Goal: Task Accomplishment & Management: Manage account settings

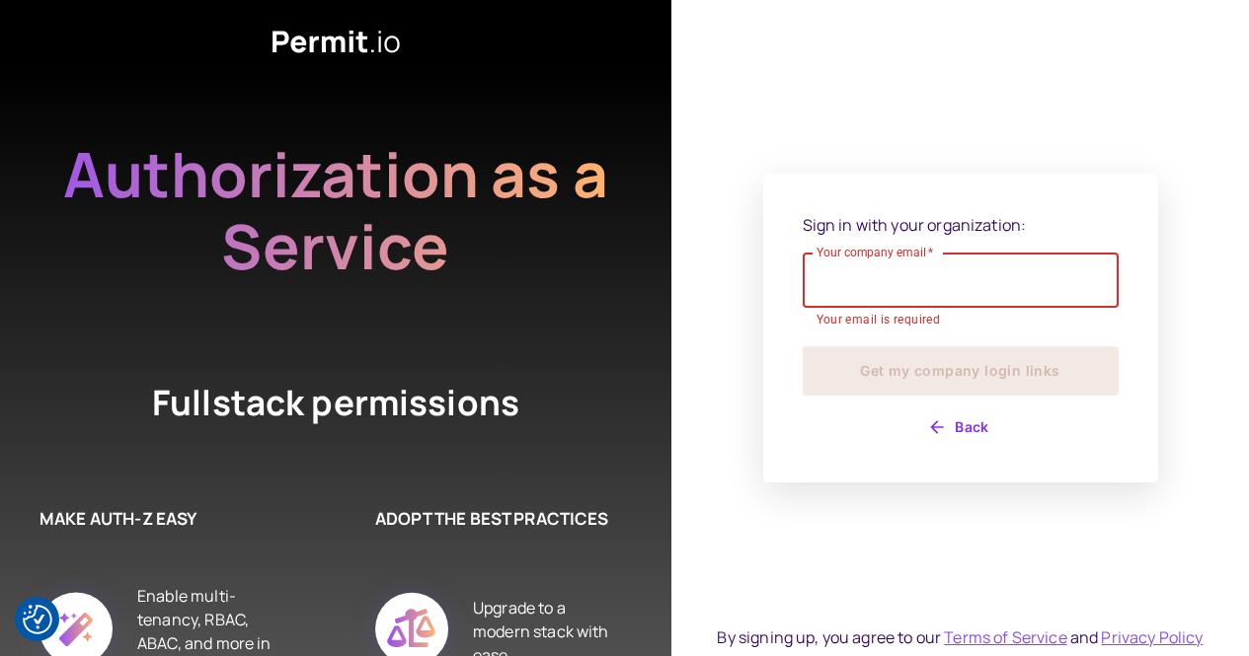
click at [909, 268] on input "Your company email   *" at bounding box center [961, 280] width 316 height 55
click at [964, 307] on input "Your company email   *" at bounding box center [961, 280] width 316 height 55
type input "**********"
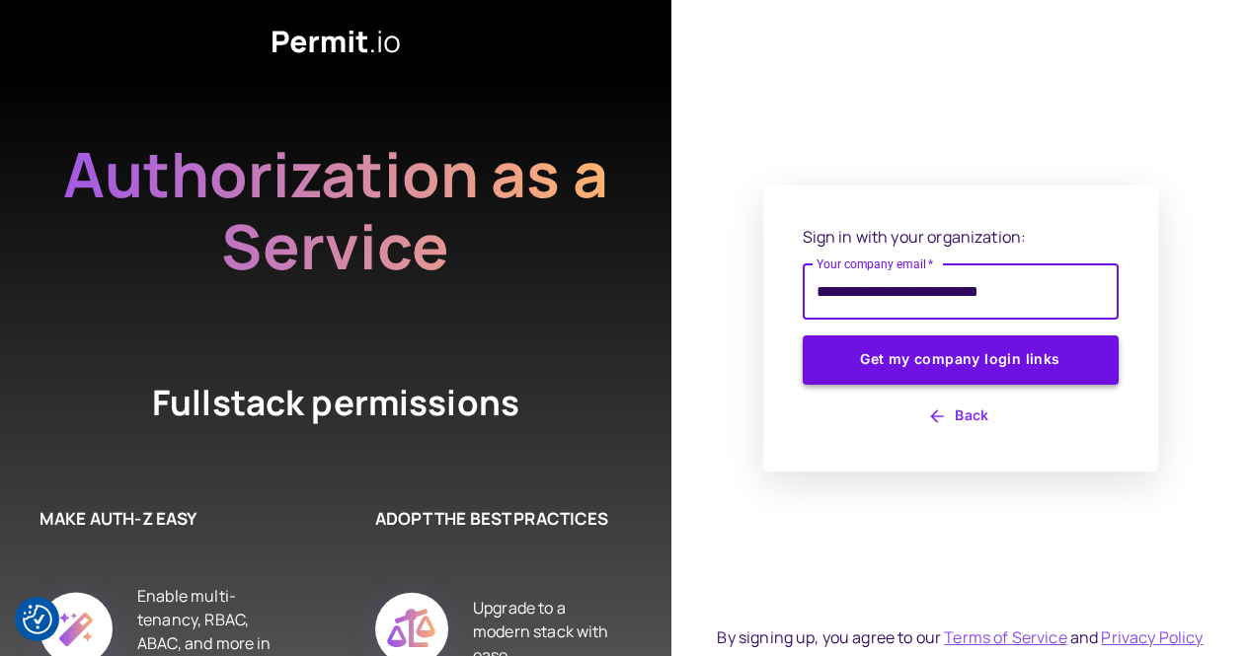
click at [923, 359] on button "Get my company login links" at bounding box center [961, 360] width 316 height 49
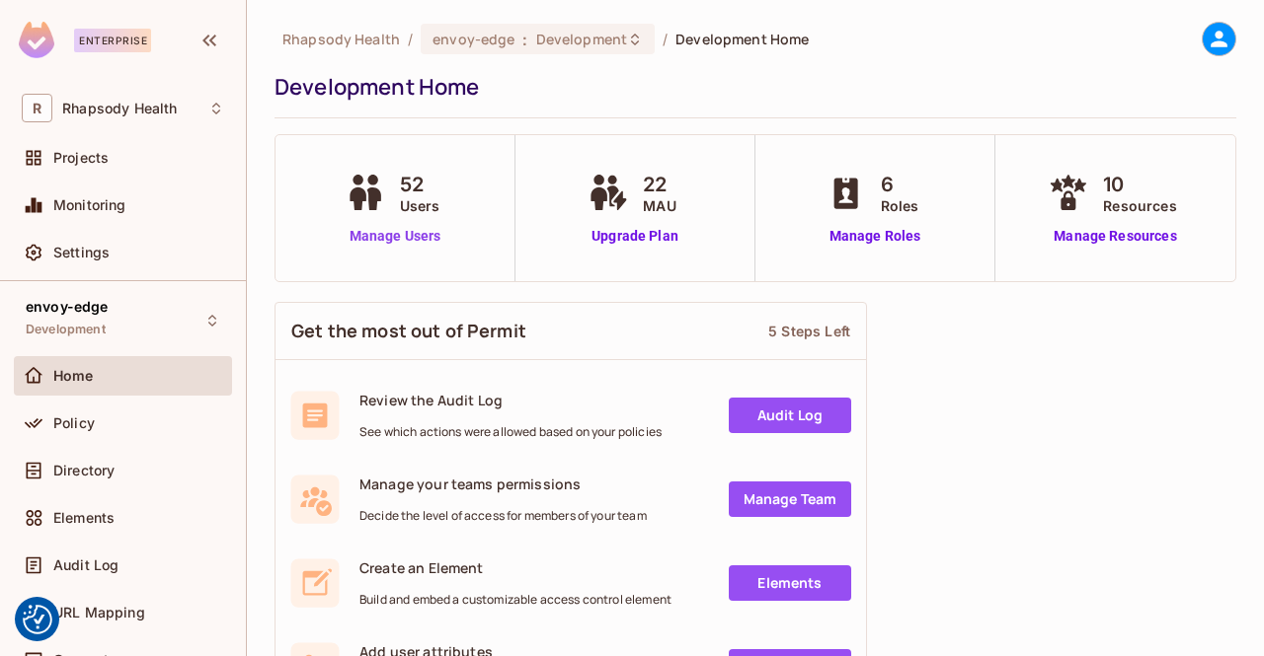
click at [410, 235] on link "Manage Users" at bounding box center [396, 236] width 110 height 21
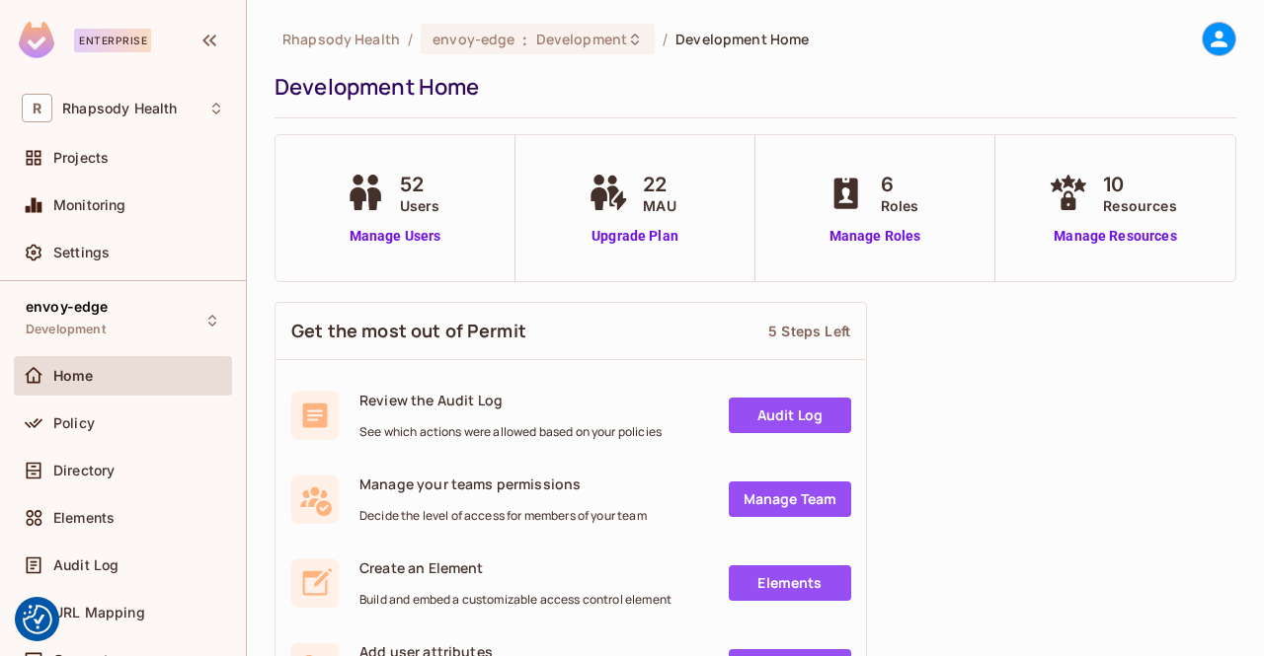
click at [105, 291] on div "envoy-edge Development Home Policy Directory Elements Audit Log URL Mapping Con…" at bounding box center [123, 490] width 246 height 418
click at [218, 329] on div "envoy-edge Development Home Policy Directory Elements Audit Log URL Mapping Con…" at bounding box center [123, 490] width 246 height 418
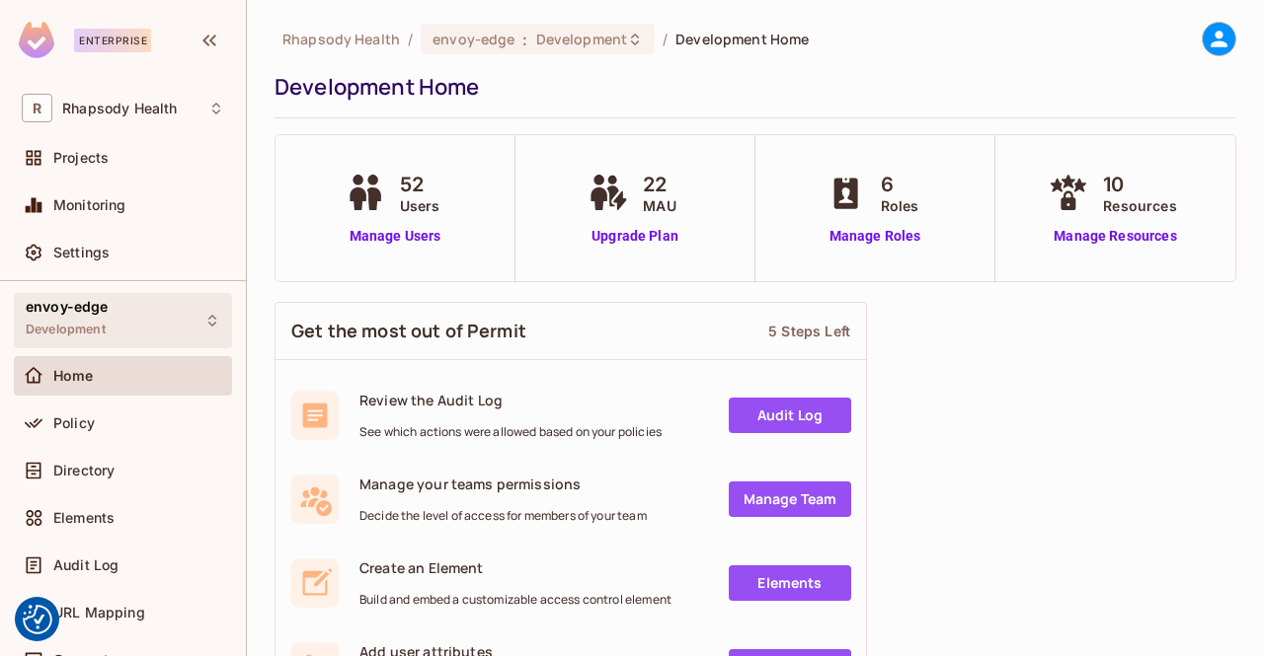
click at [208, 324] on icon at bounding box center [212, 321] width 8 height 12
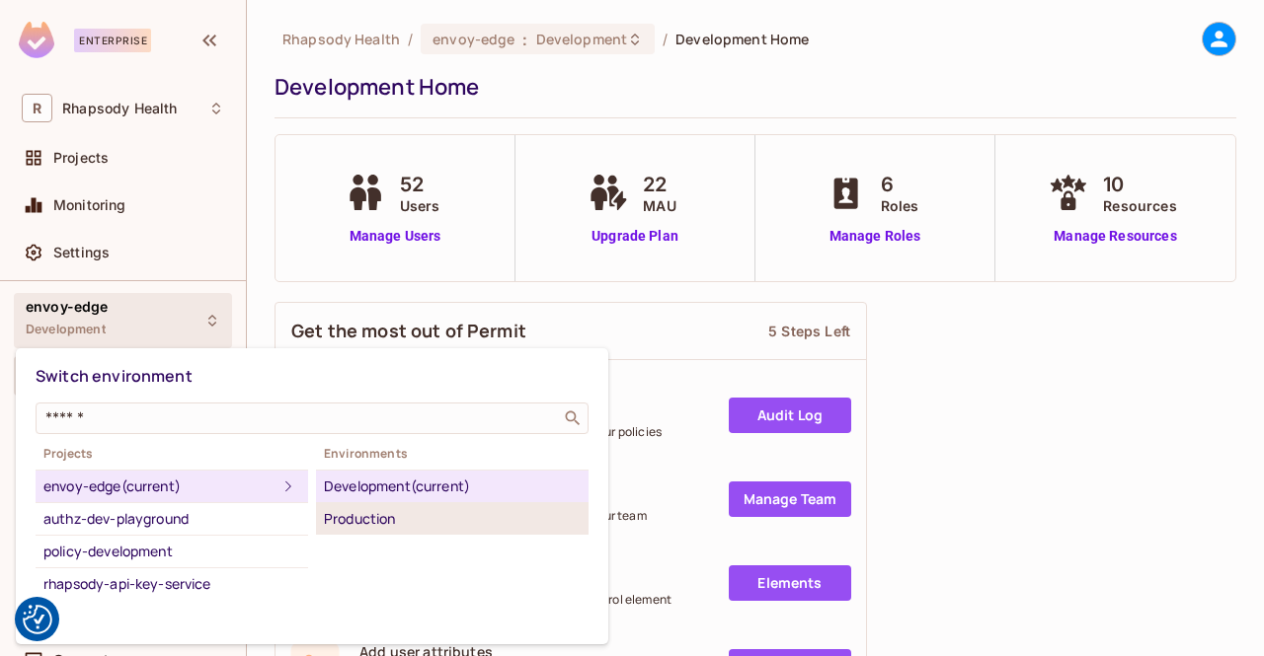
click at [388, 516] on div "Production" at bounding box center [452, 519] width 257 height 24
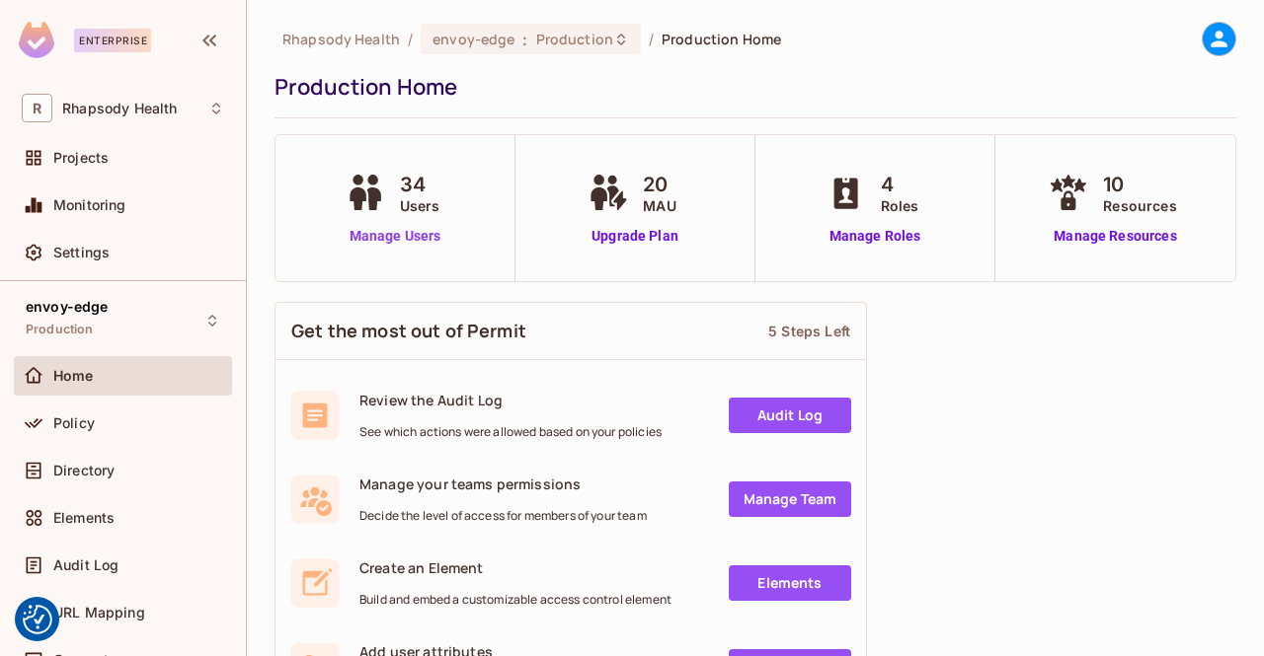
click at [417, 240] on link "Manage Users" at bounding box center [396, 236] width 110 height 21
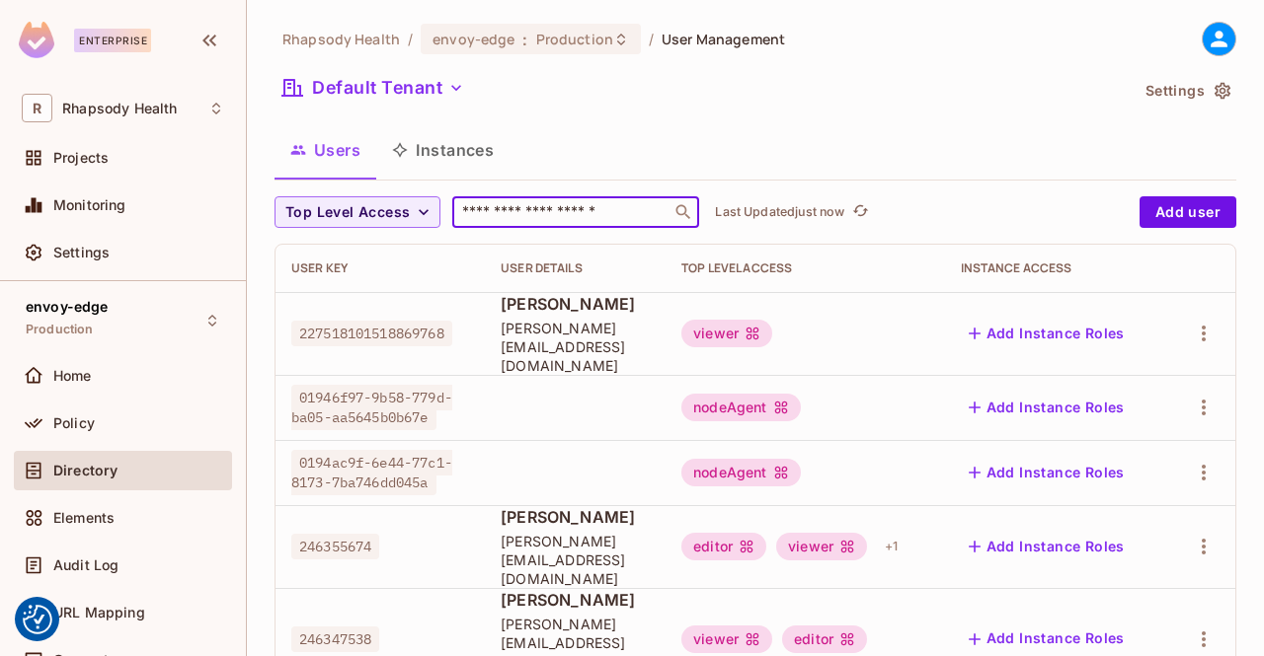
click at [517, 217] on input "text" at bounding box center [561, 212] width 207 height 20
type input "*****"
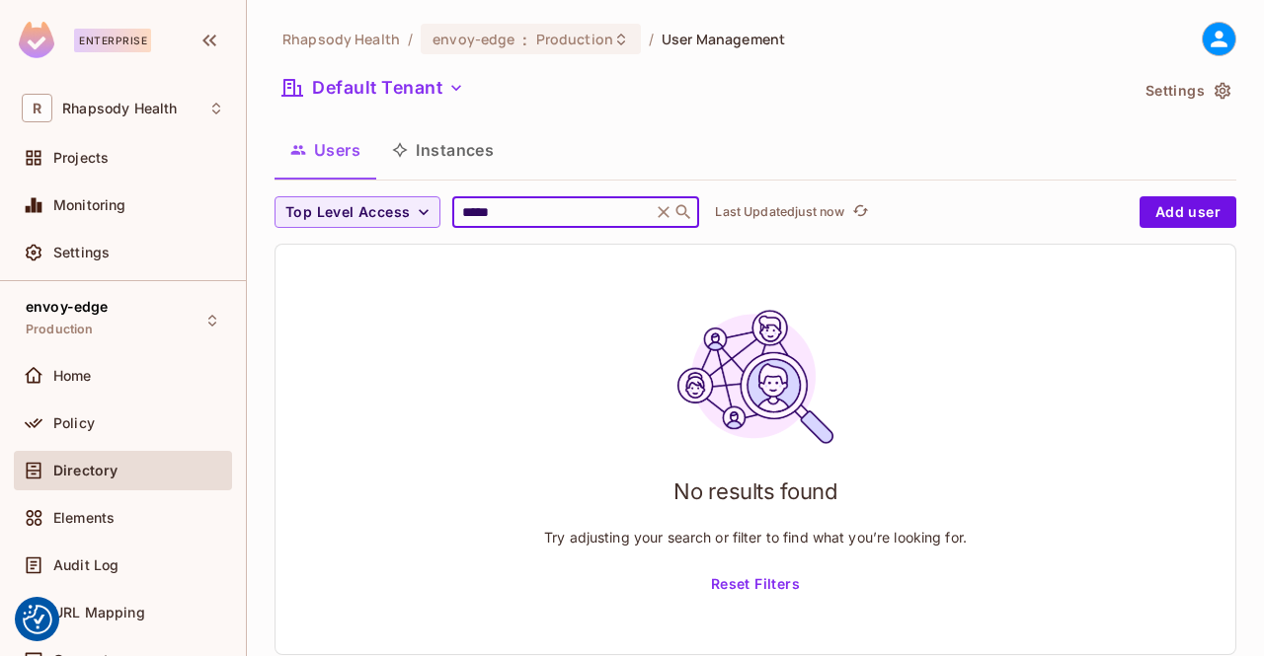
drag, startPoint x: 517, startPoint y: 217, endPoint x: 473, endPoint y: 204, distance: 46.2
click at [473, 204] on input "*****" at bounding box center [552, 212] width 188 height 20
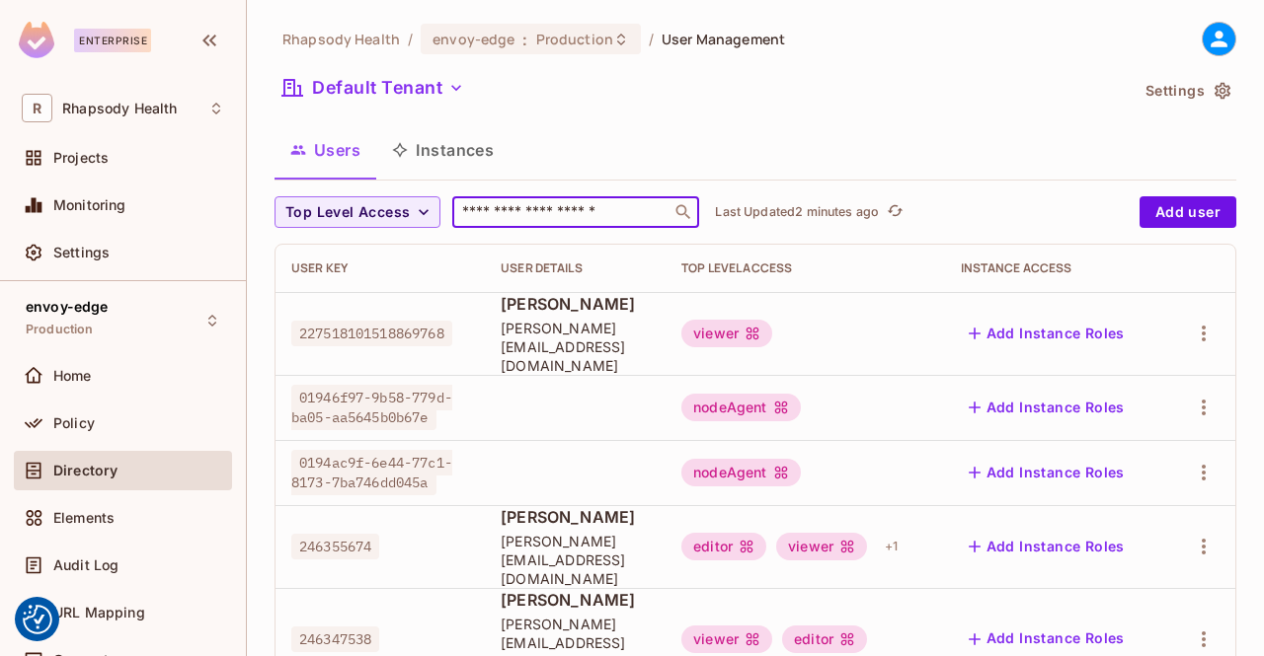
click at [503, 211] on input "text" at bounding box center [561, 212] width 207 height 20
paste input "*********"
type input "*********"
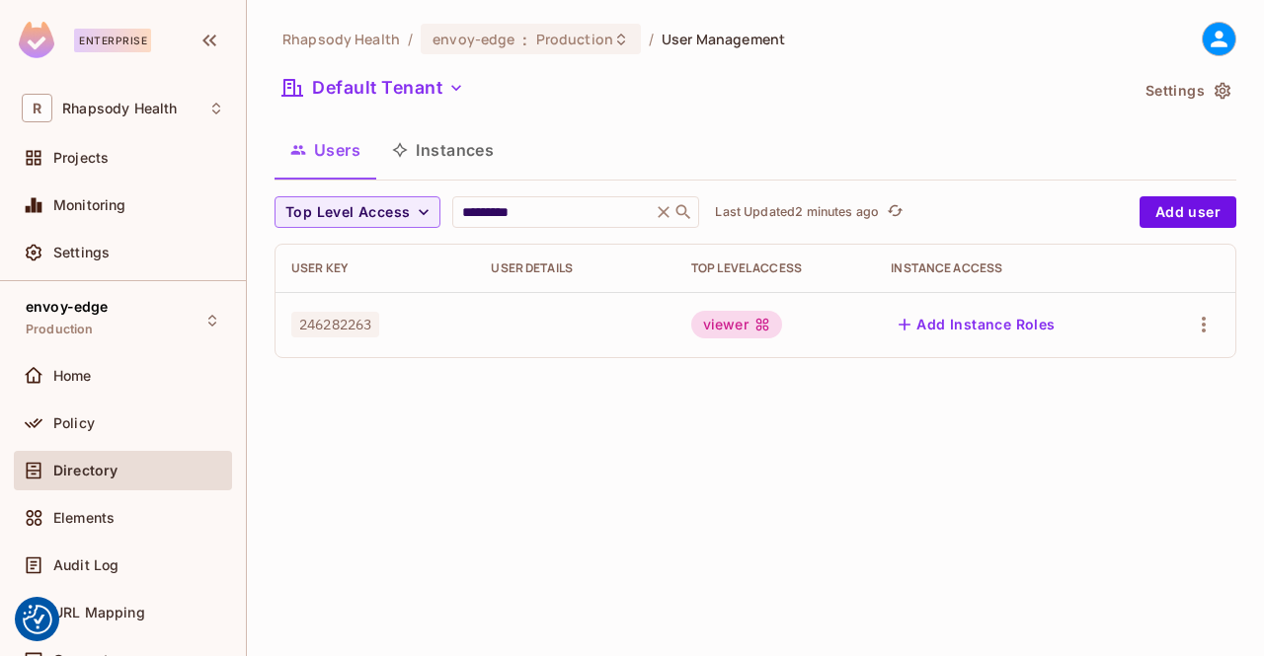
click at [730, 332] on div "viewer" at bounding box center [736, 325] width 91 height 28
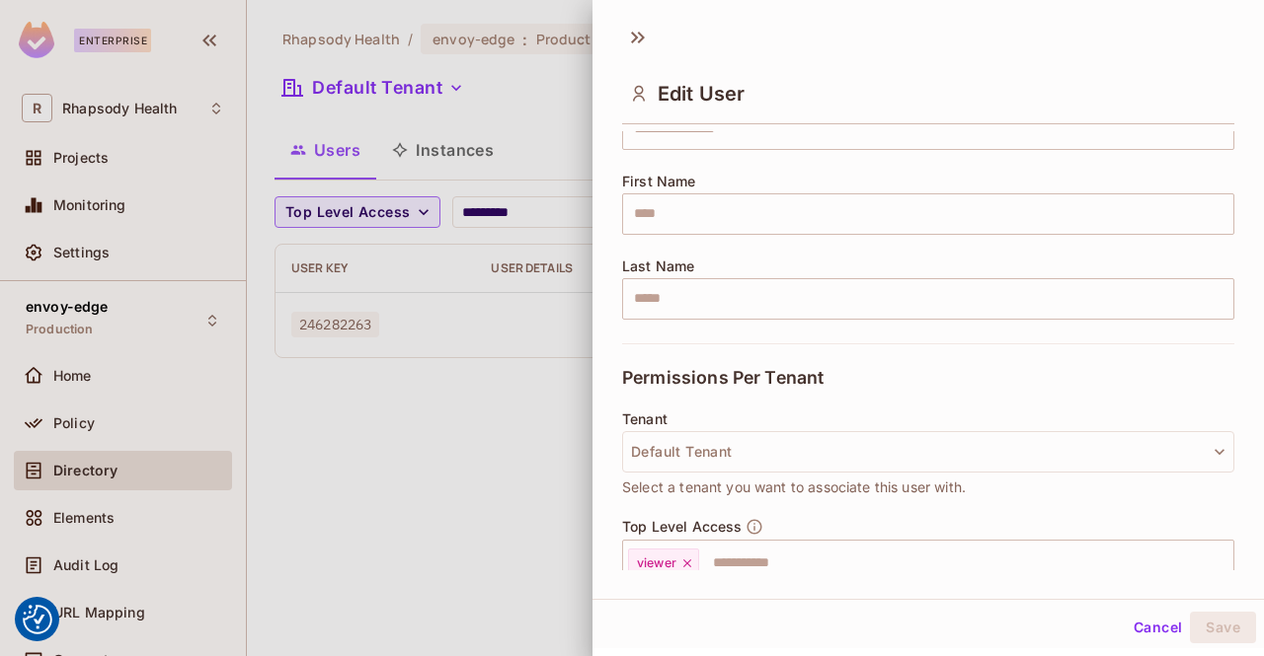
scroll to position [411, 0]
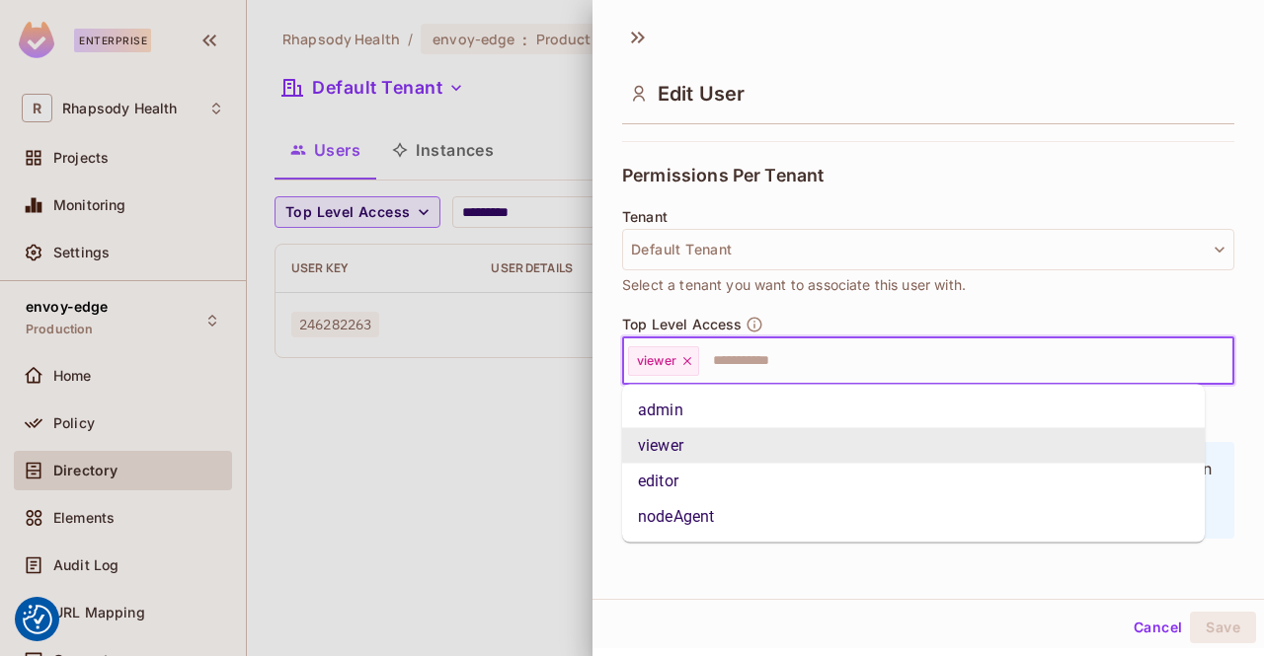
click at [756, 367] on input "text" at bounding box center [948, 361] width 495 height 39
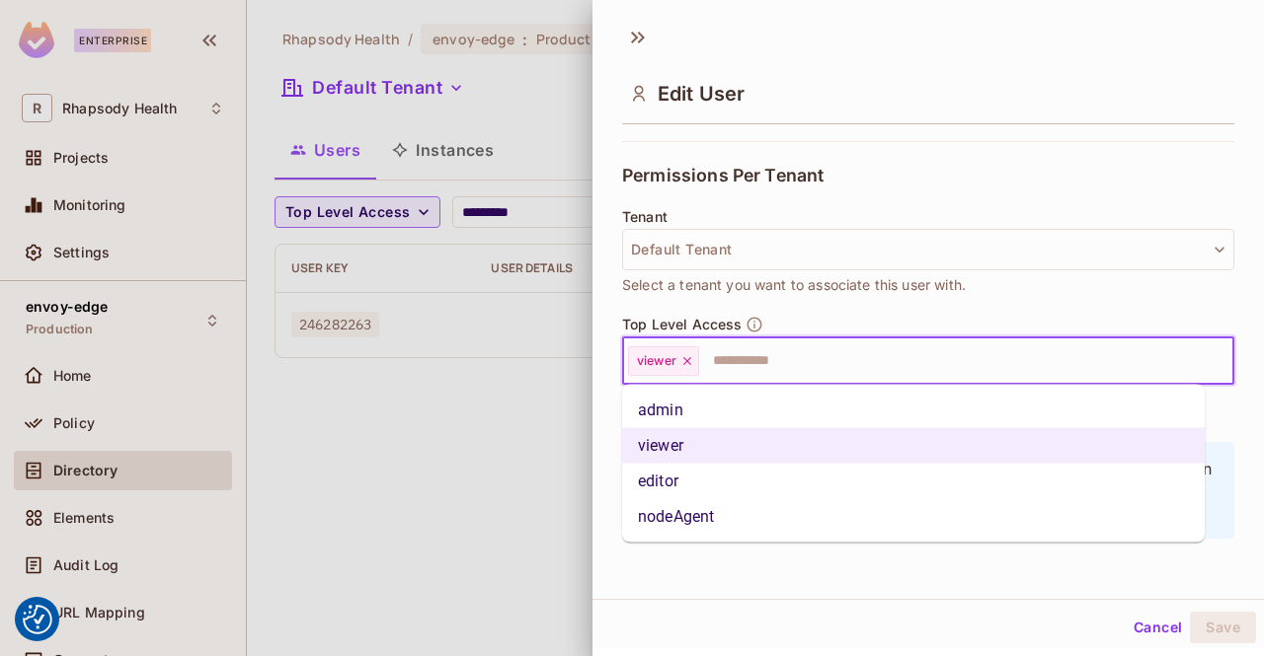
click at [730, 413] on li "admin" at bounding box center [913, 411] width 582 height 36
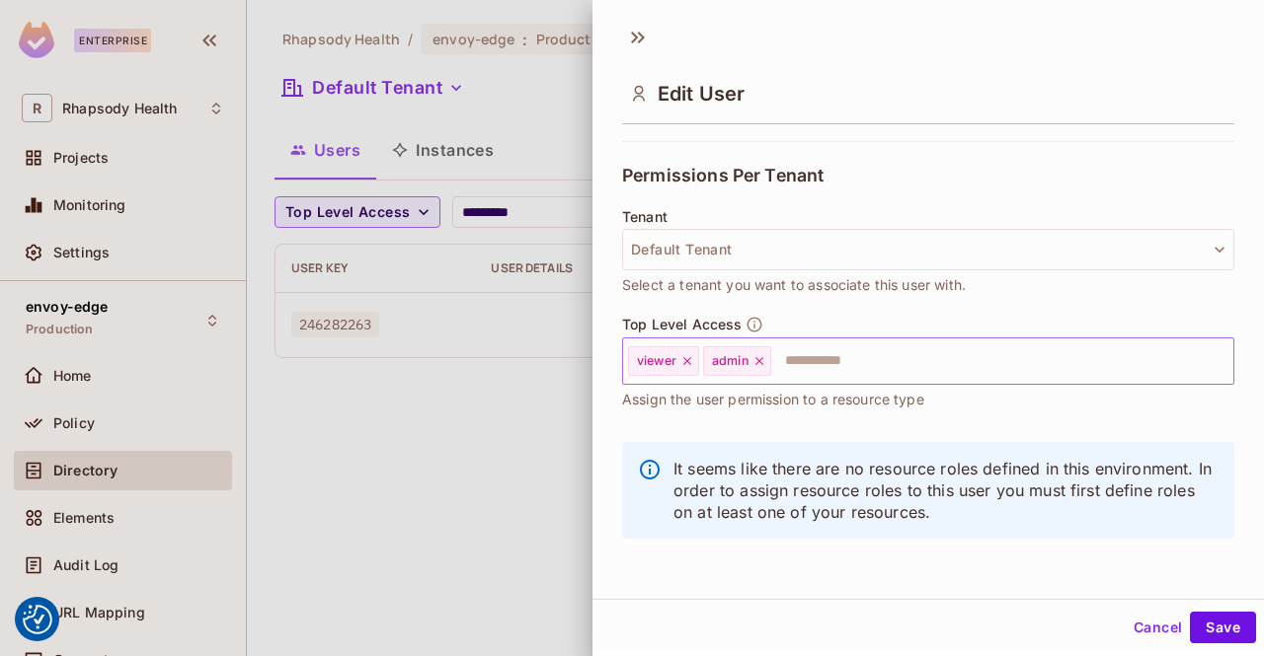
click at [690, 361] on icon at bounding box center [687, 361] width 14 height 14
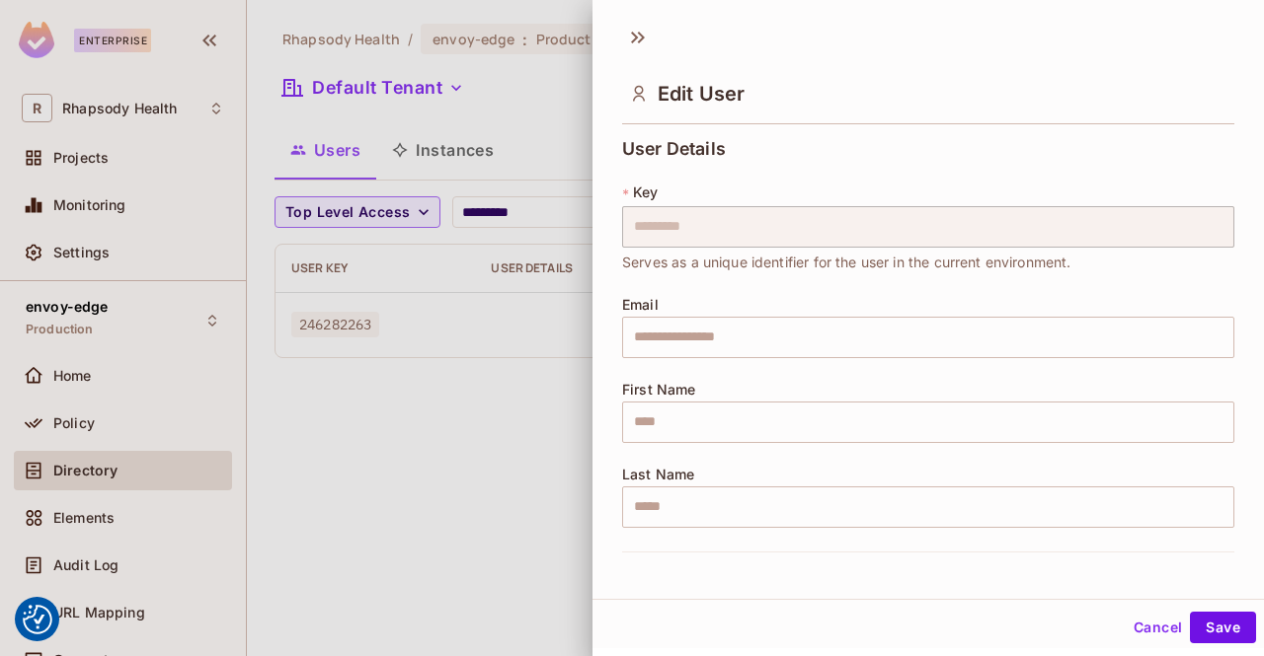
scroll to position [25, 0]
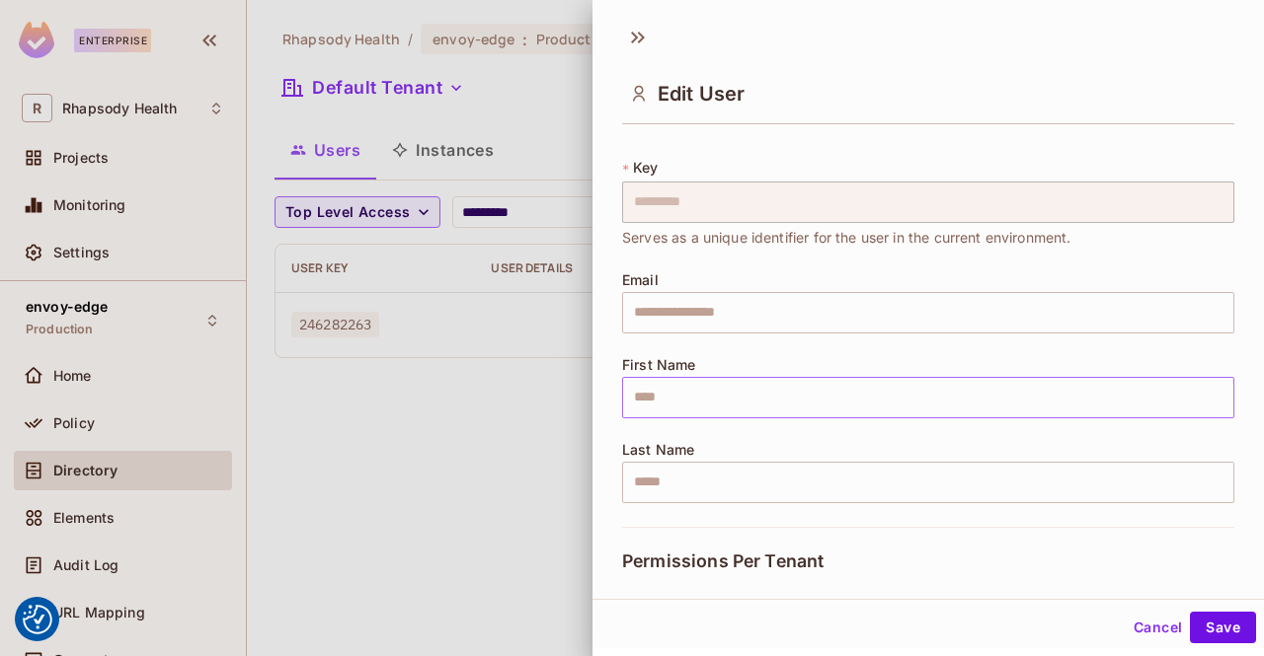
click at [770, 404] on input "text" at bounding box center [928, 397] width 612 height 41
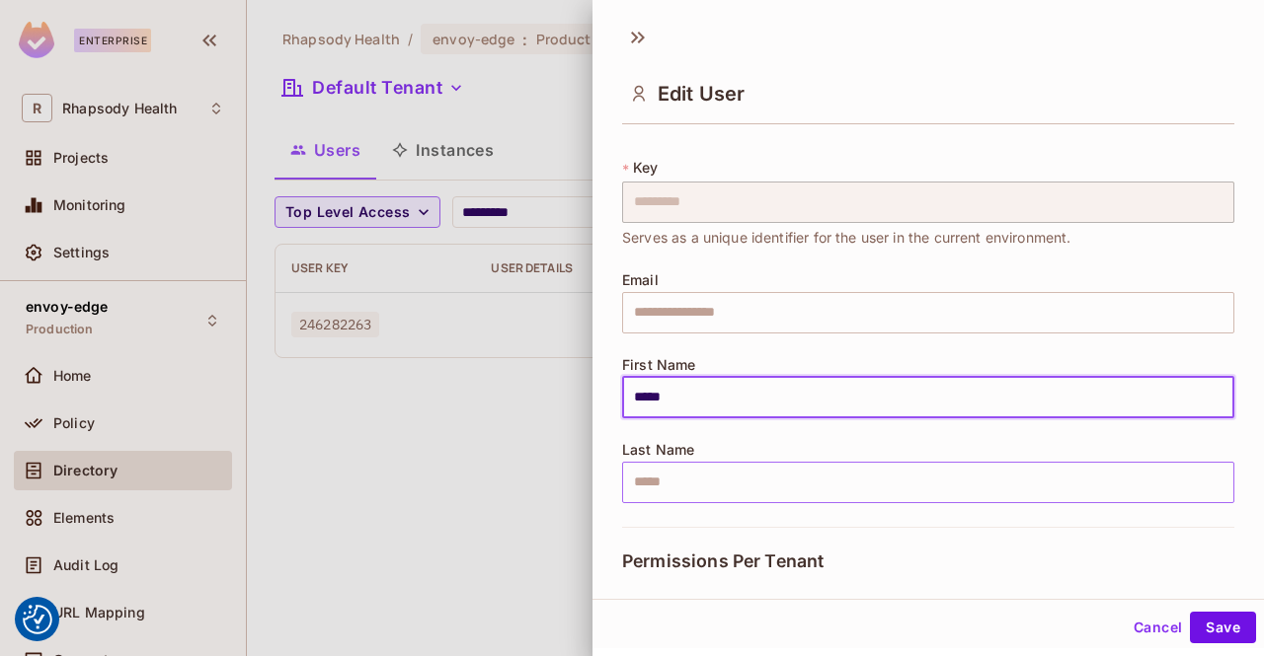
type input "*****"
click at [1042, 484] on input "text" at bounding box center [928, 482] width 612 height 41
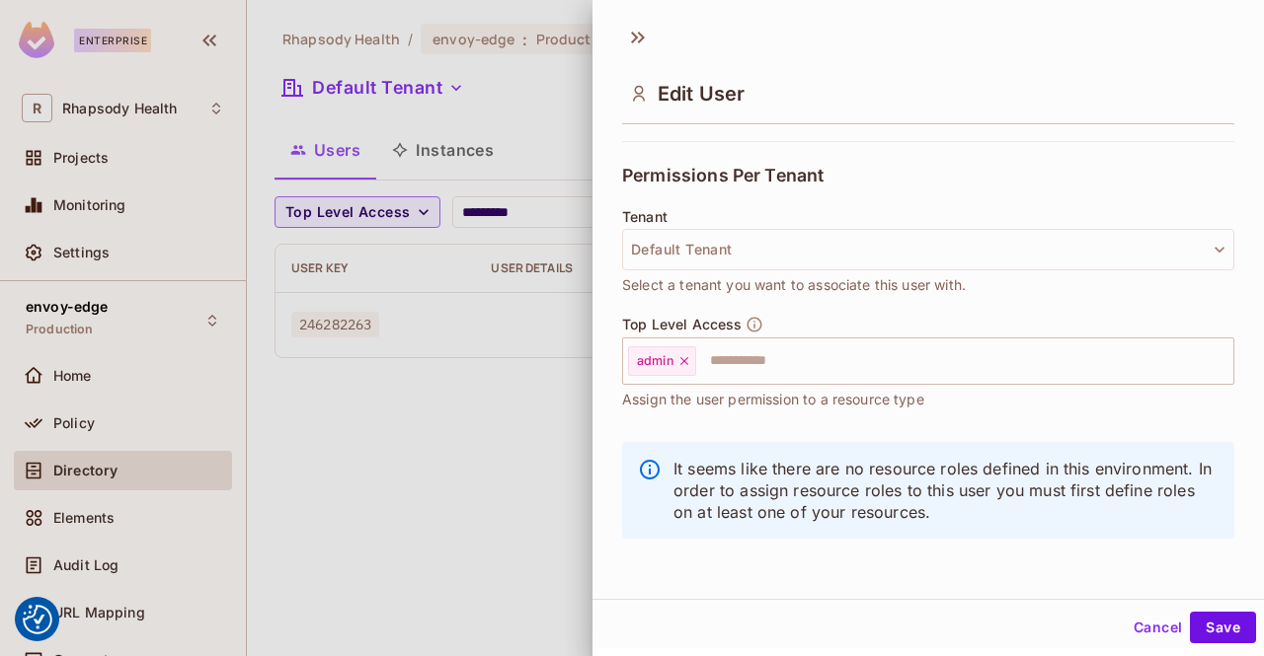
scroll to position [3, 0]
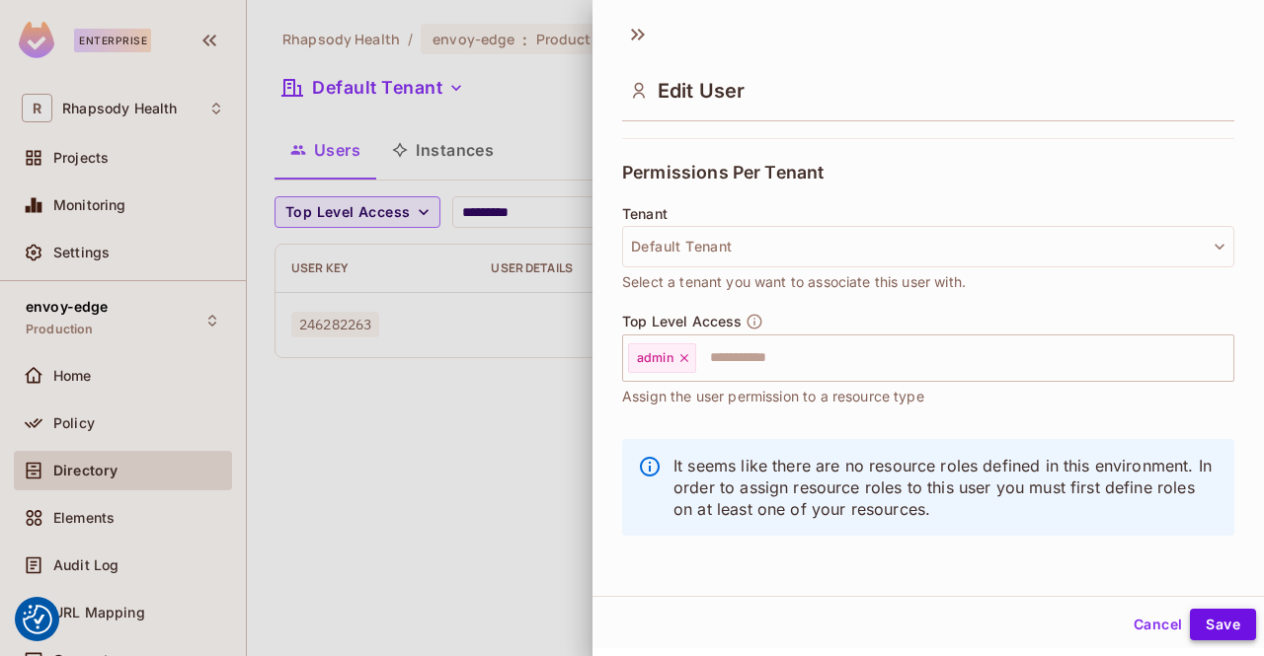
type input "*****"
click at [1201, 628] on button "Save" at bounding box center [1222, 625] width 66 height 32
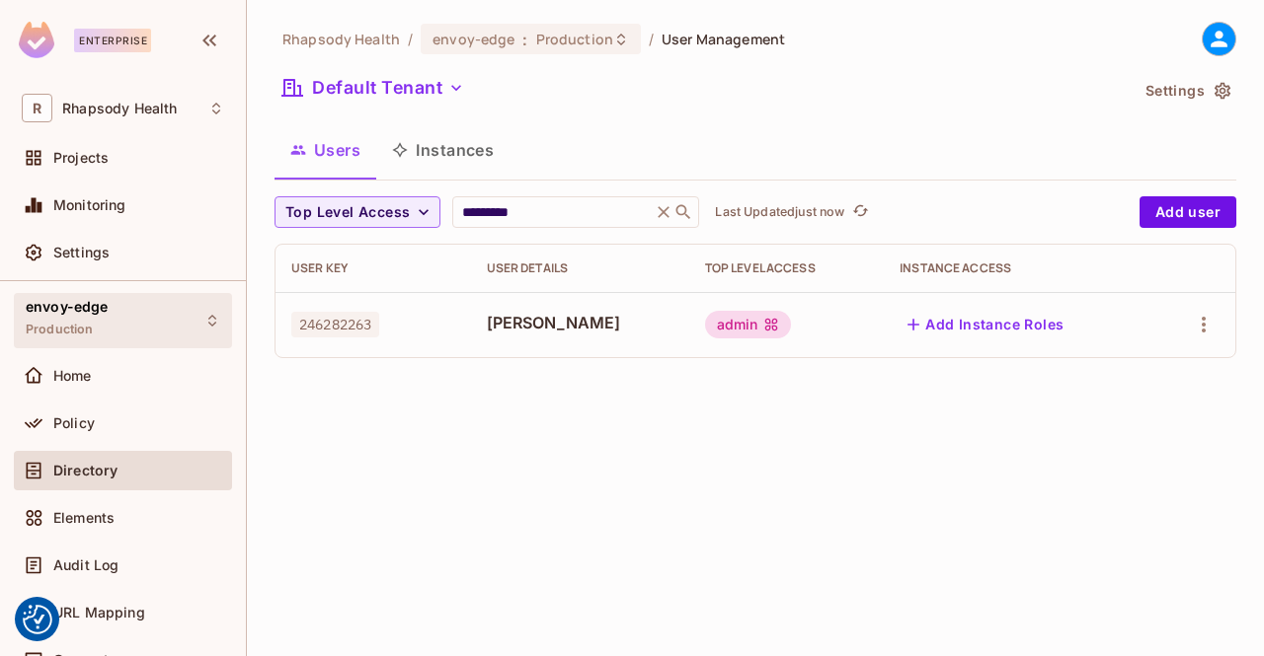
click at [147, 307] on div "envoy-edge Production" at bounding box center [123, 320] width 218 height 54
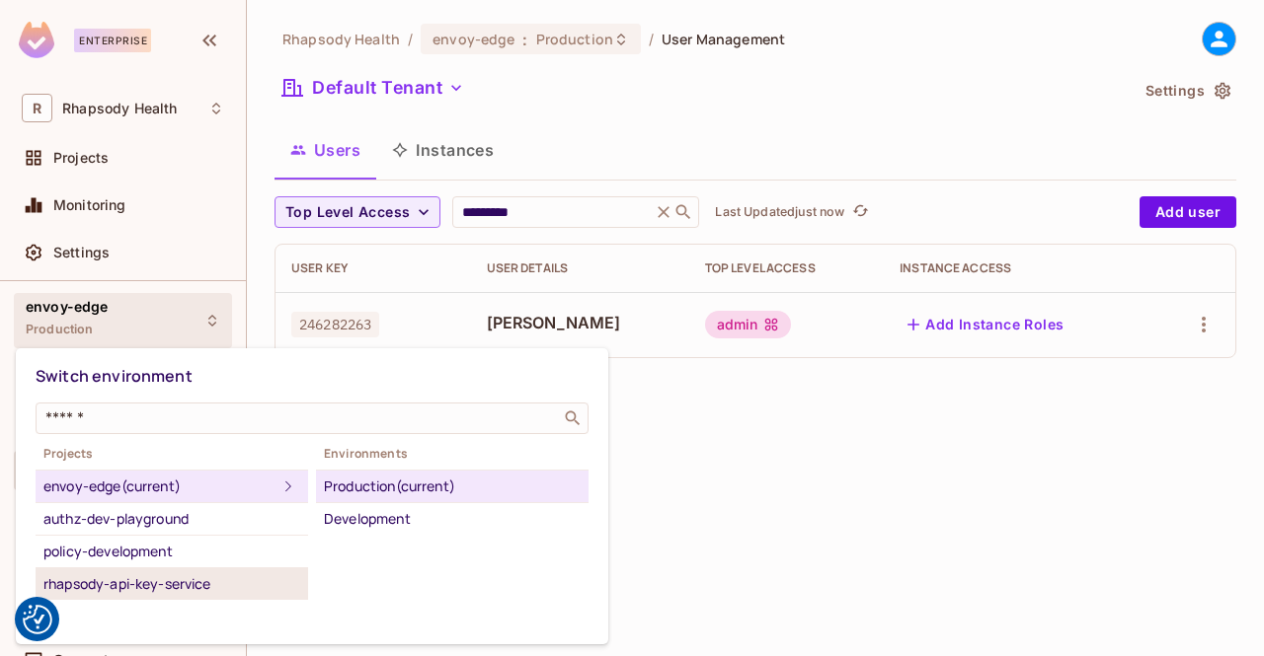
click at [219, 584] on div "rhapsody-api-key-service" at bounding box center [171, 585] width 257 height 24
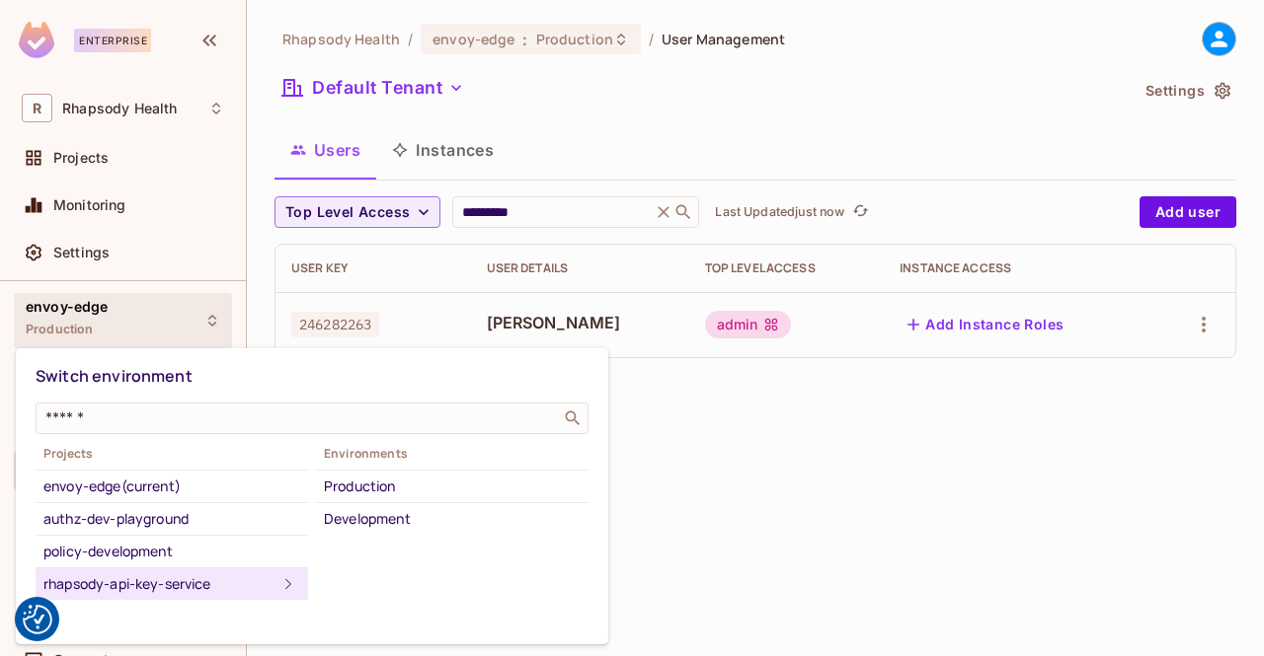
click at [355, 463] on div "Environments Production Development" at bounding box center [452, 490] width 272 height 89
click at [348, 488] on div "Production" at bounding box center [452, 487] width 257 height 24
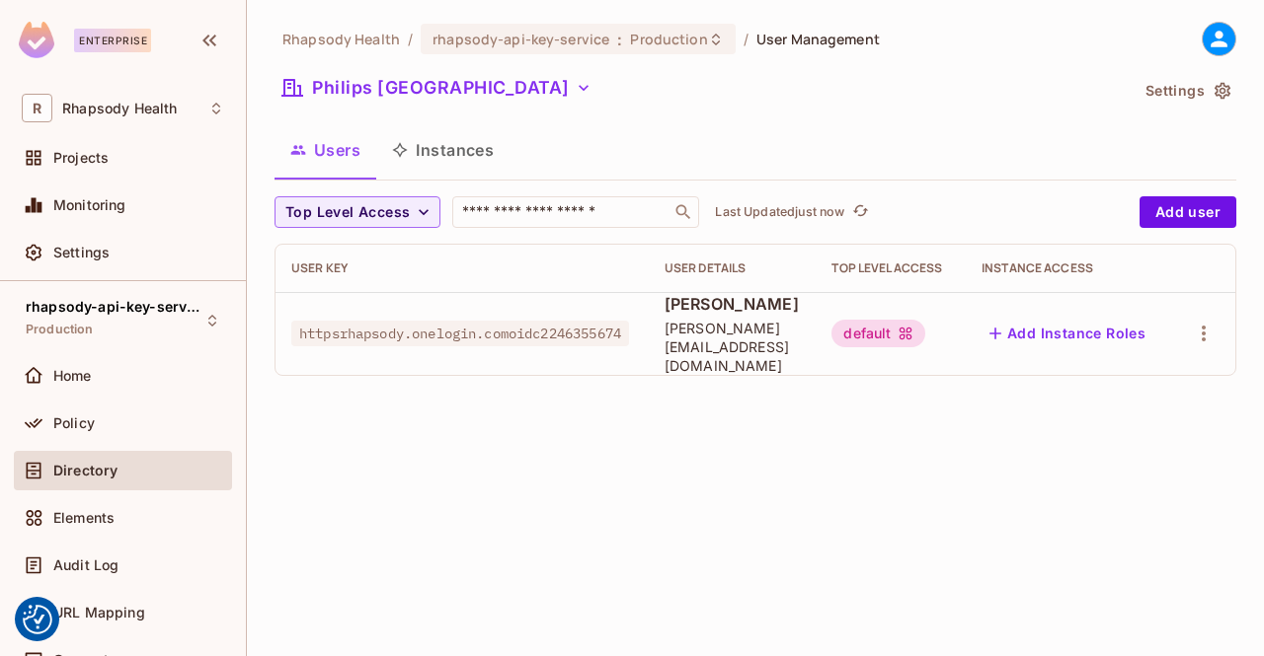
scroll to position [0, 0]
click at [345, 325] on span "httpsrhapsody.onelogin.comoidc2246355674" at bounding box center [460, 334] width 338 height 26
click at [66, 369] on span "Home" at bounding box center [72, 376] width 38 height 16
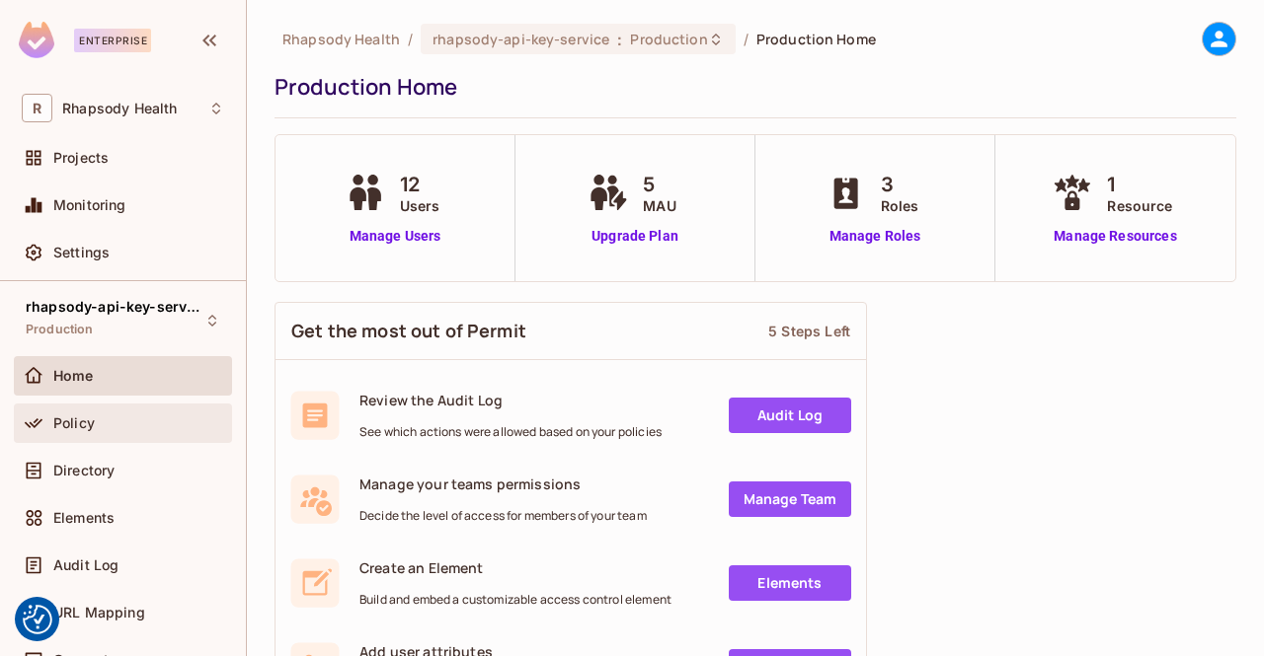
click at [57, 422] on span "Policy" at bounding box center [73, 424] width 41 height 16
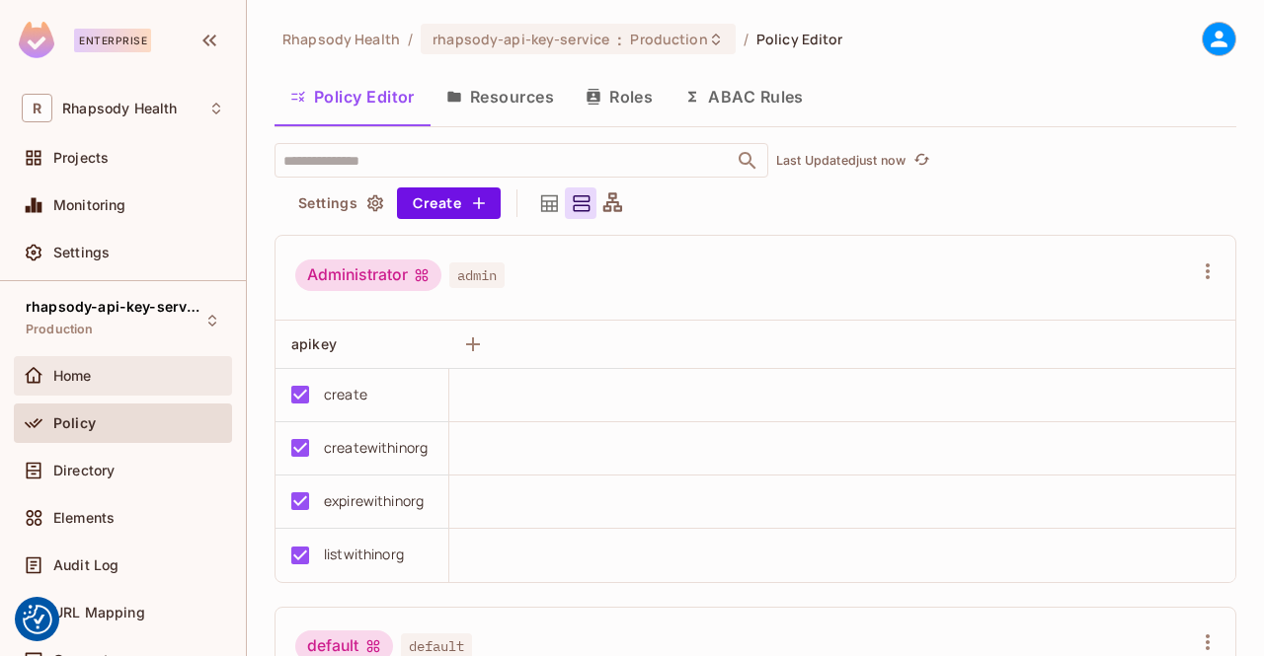
click at [70, 375] on span "Home" at bounding box center [72, 376] width 38 height 16
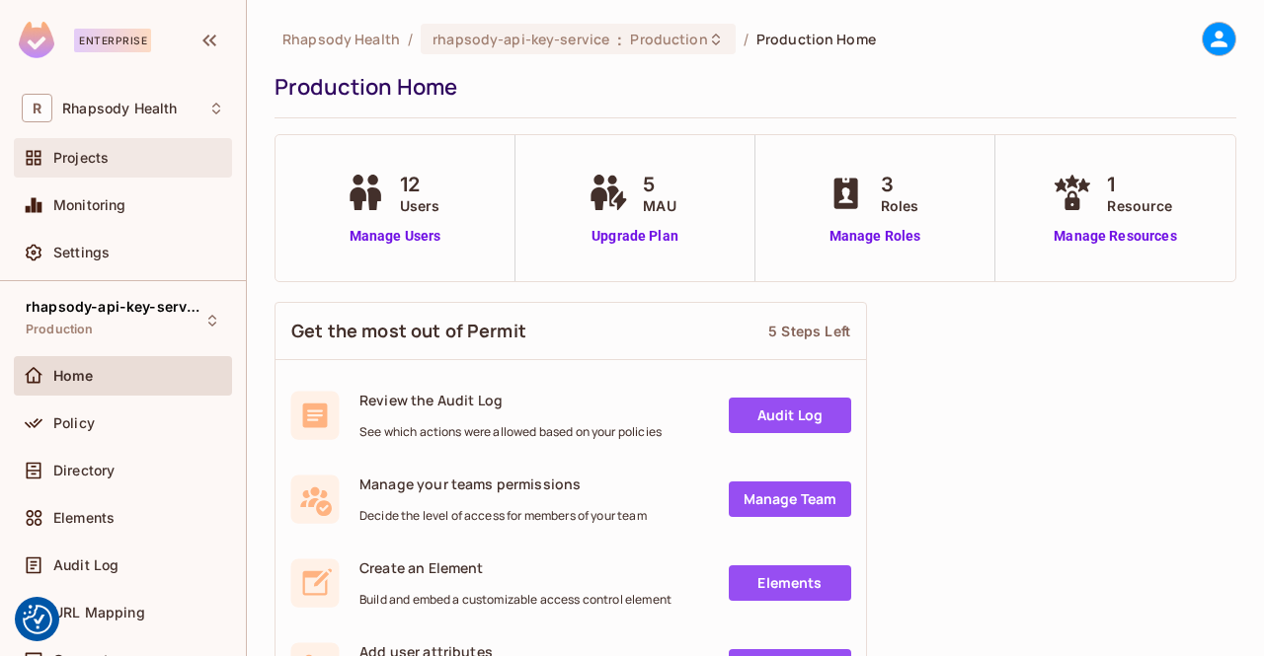
click at [66, 161] on span "Projects" at bounding box center [80, 158] width 55 height 16
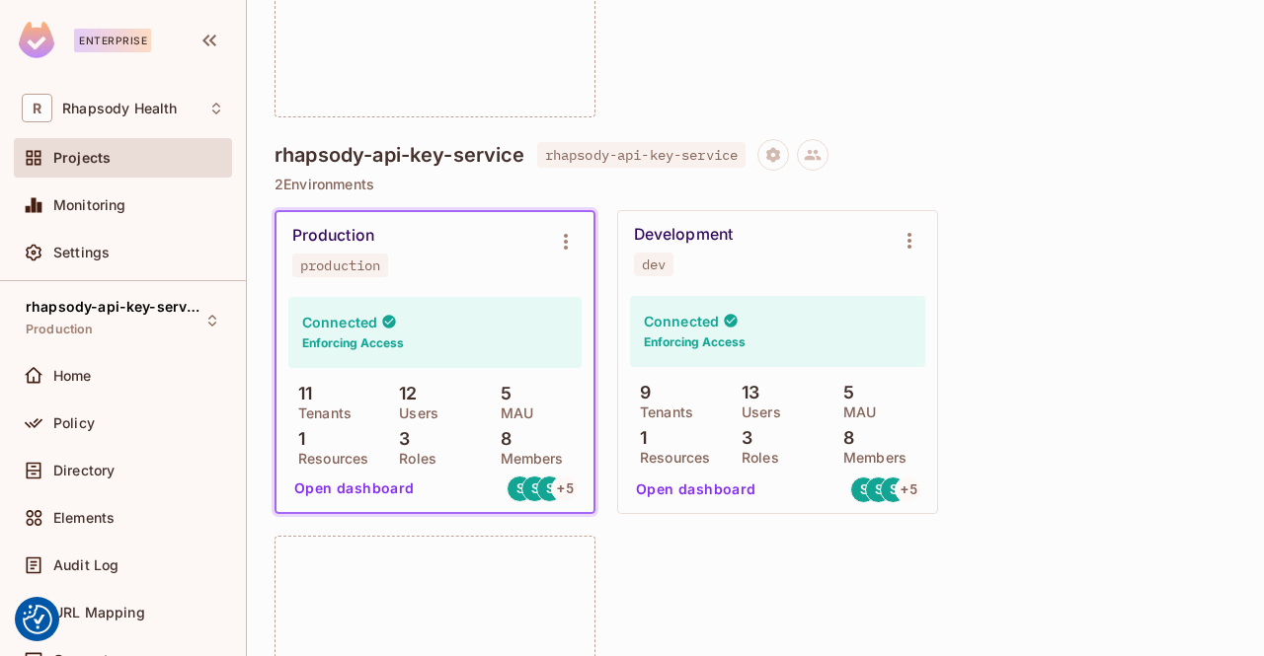
scroll to position [1488, 0]
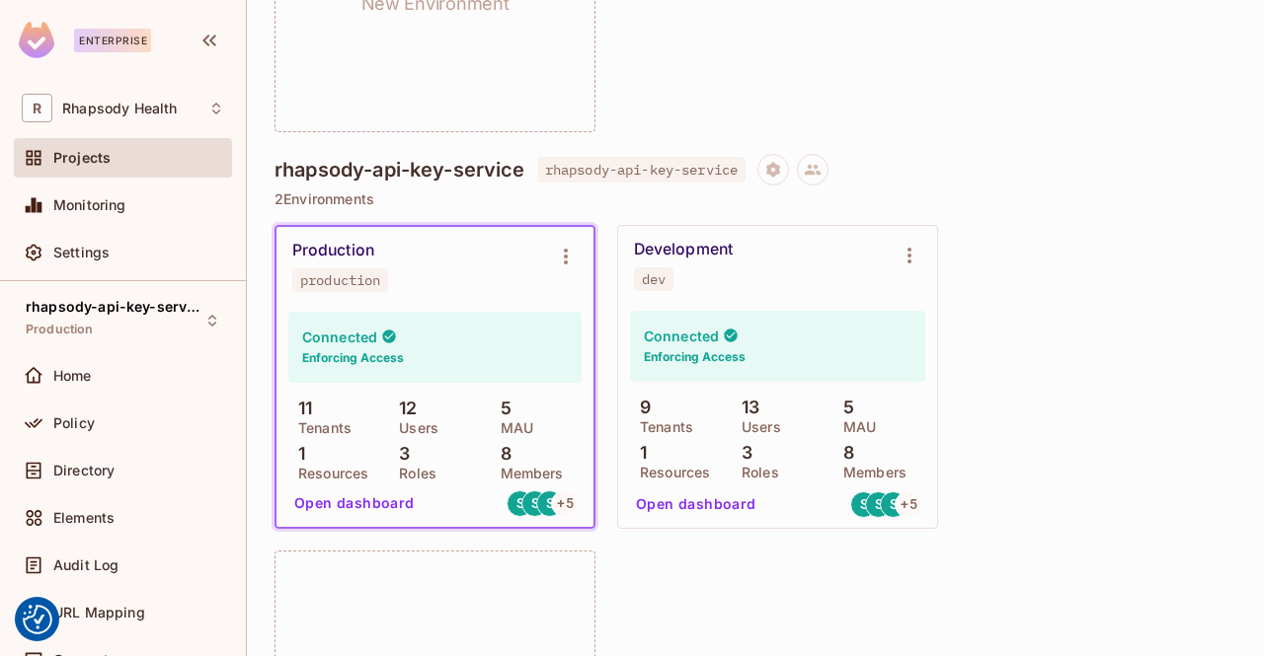
click at [522, 261] on div "Production production" at bounding box center [419, 266] width 254 height 51
click at [394, 510] on button "Open dashboard" at bounding box center [354, 504] width 136 height 32
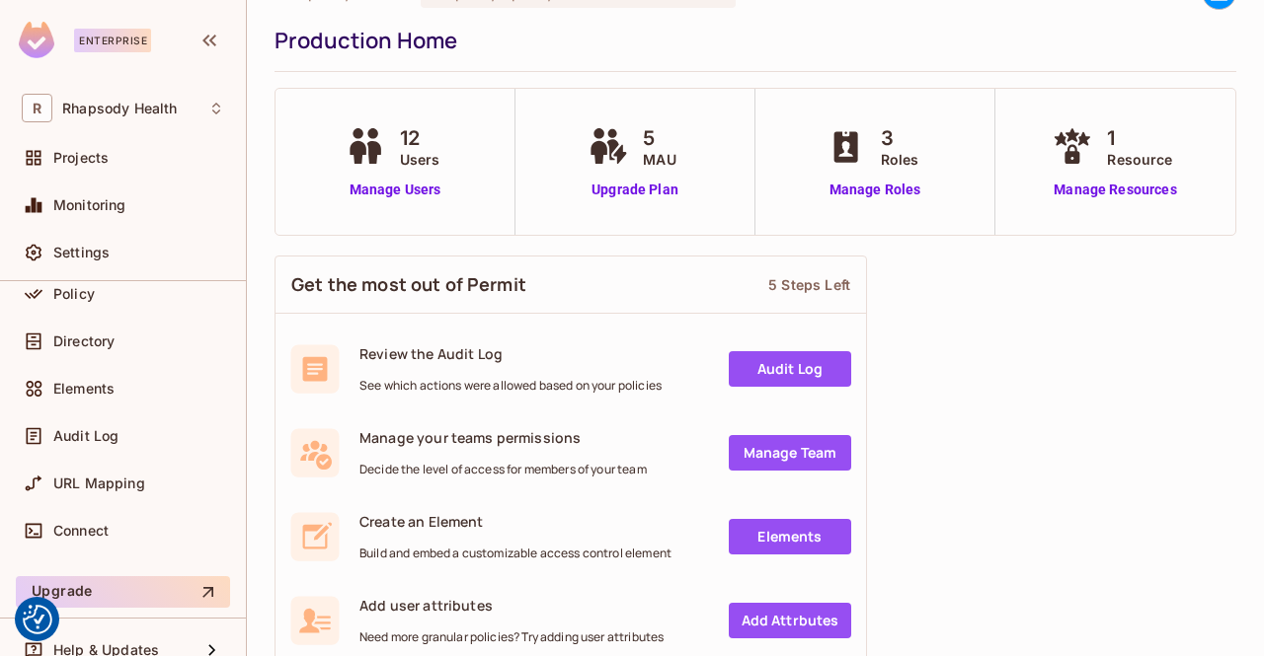
scroll to position [136, 0]
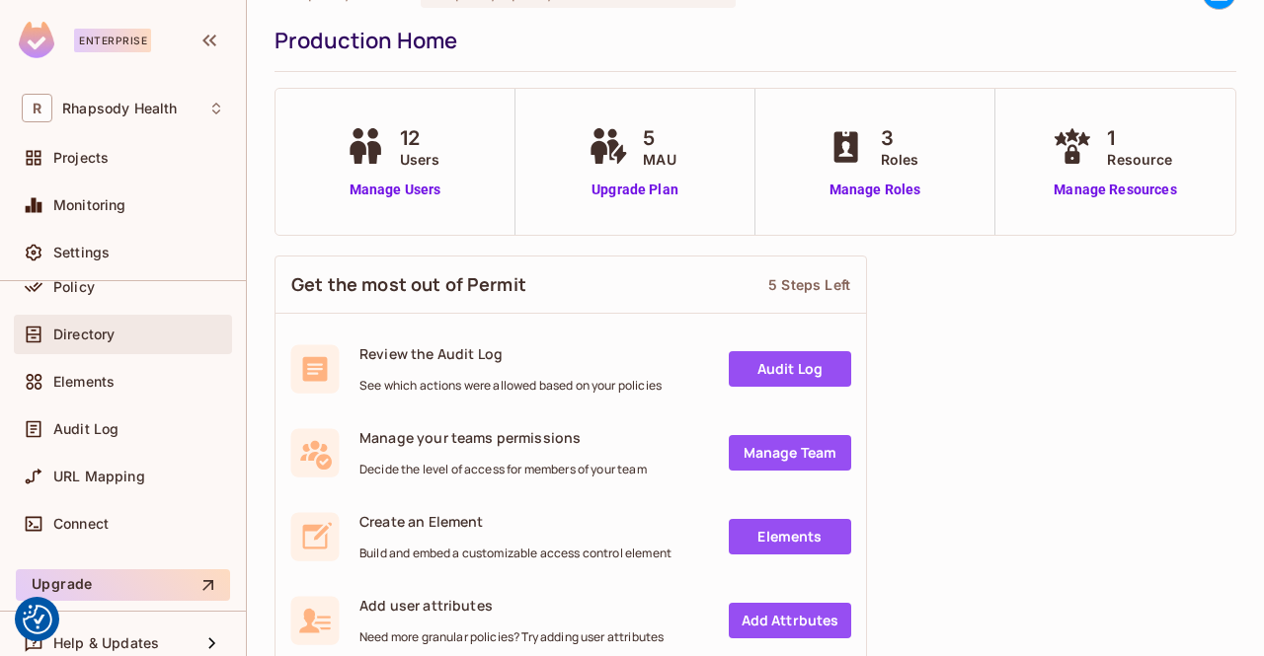
click at [65, 344] on div "Directory" at bounding box center [123, 335] width 202 height 24
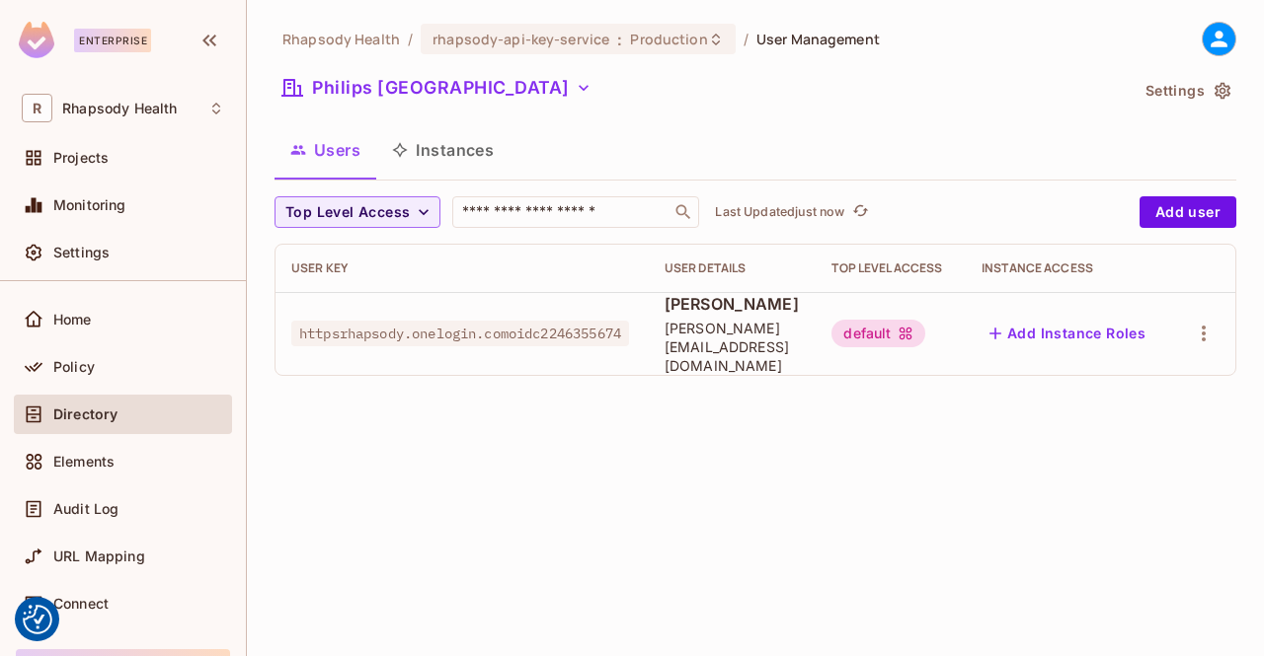
scroll to position [56, 0]
click at [71, 370] on span "Policy" at bounding box center [73, 367] width 41 height 16
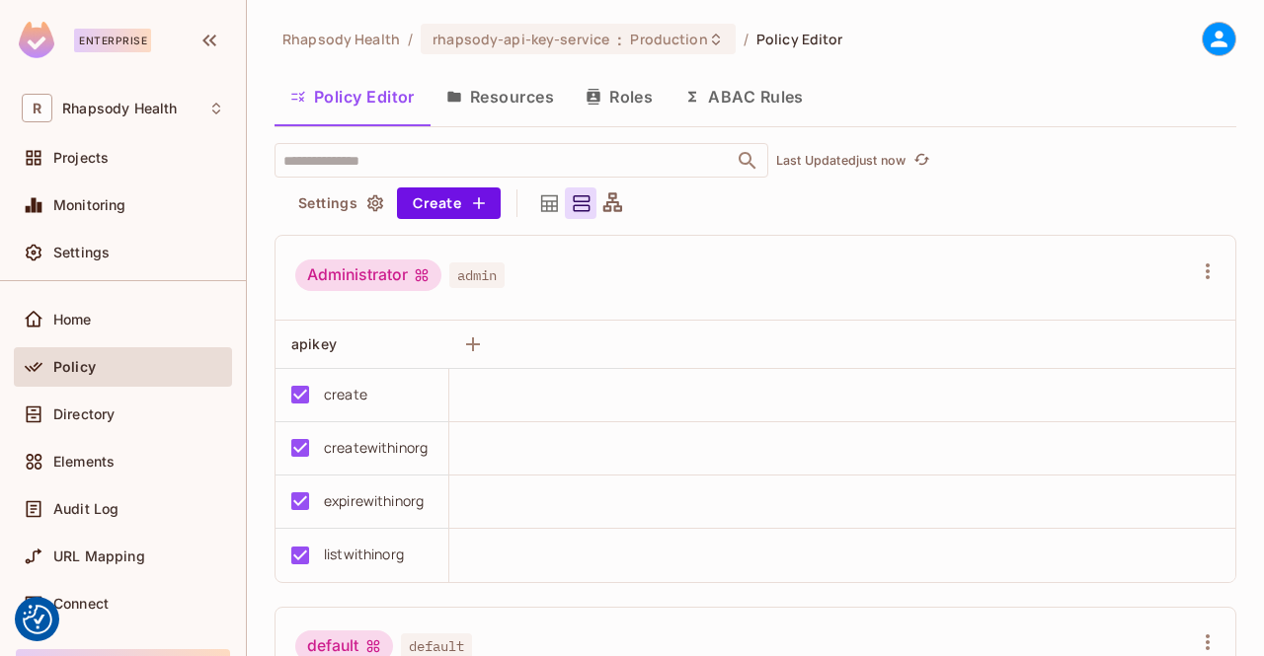
click at [68, 352] on div "Policy" at bounding box center [123, 366] width 218 height 39
click at [66, 319] on span "Home" at bounding box center [72, 320] width 38 height 16
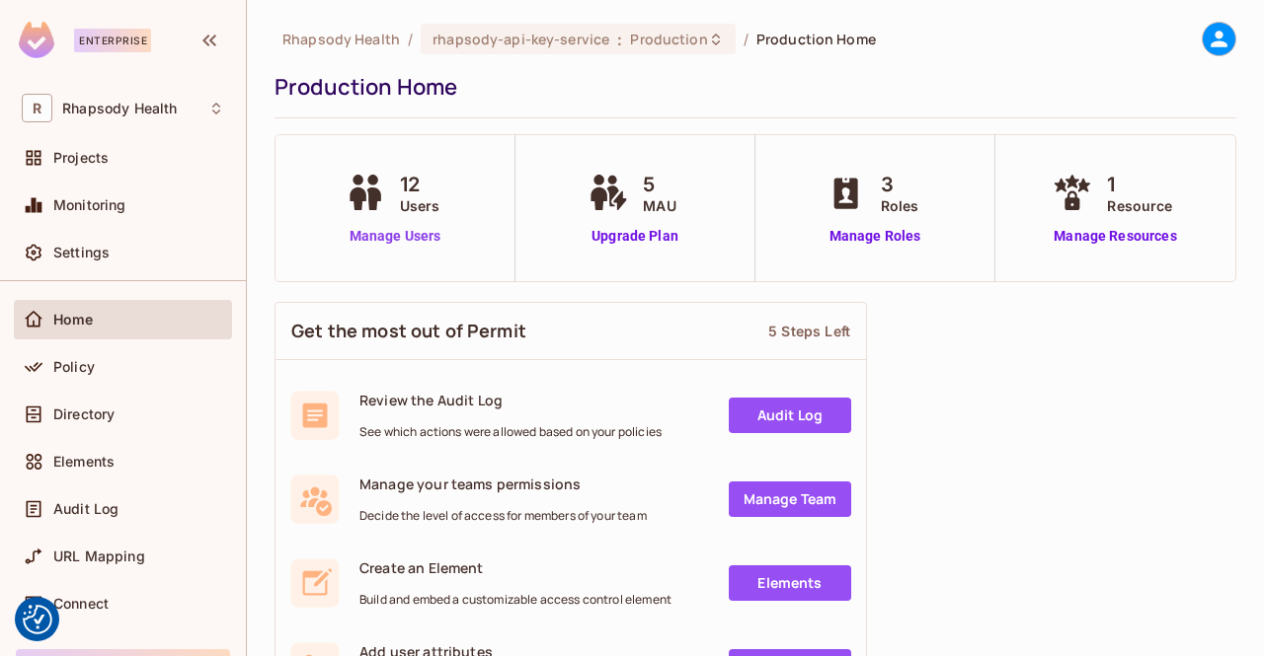
click at [368, 243] on link "Manage Users" at bounding box center [396, 236] width 110 height 21
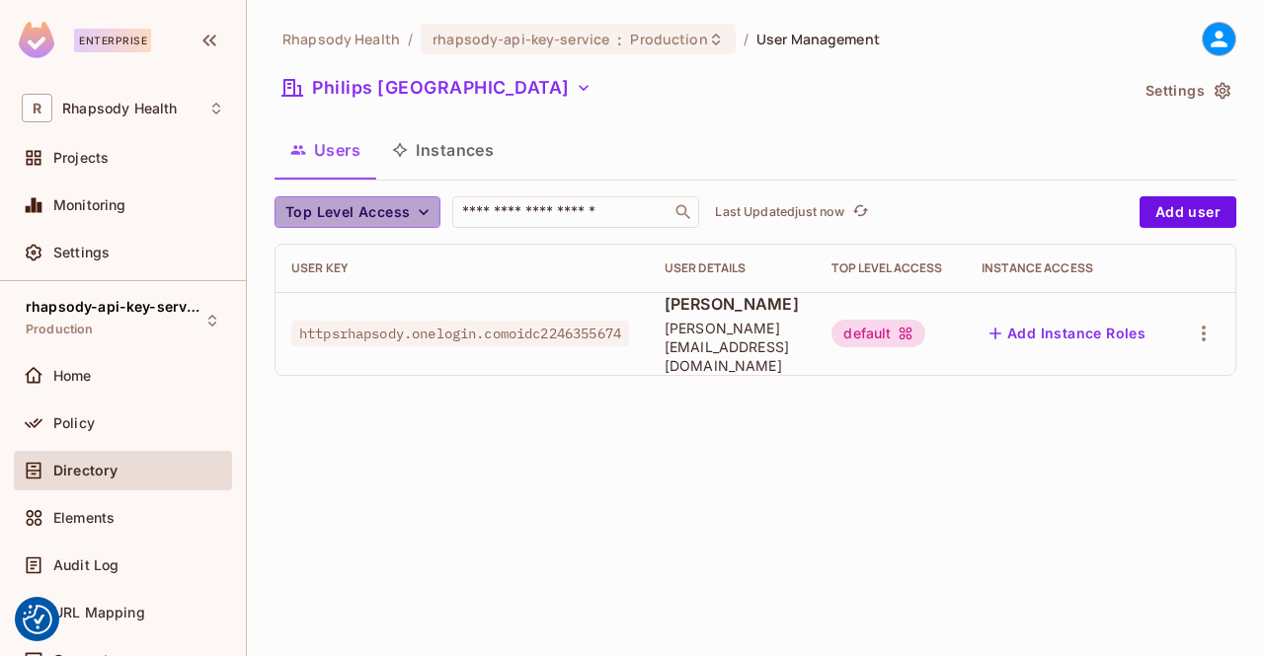
click at [421, 205] on icon "button" at bounding box center [424, 212] width 20 height 20
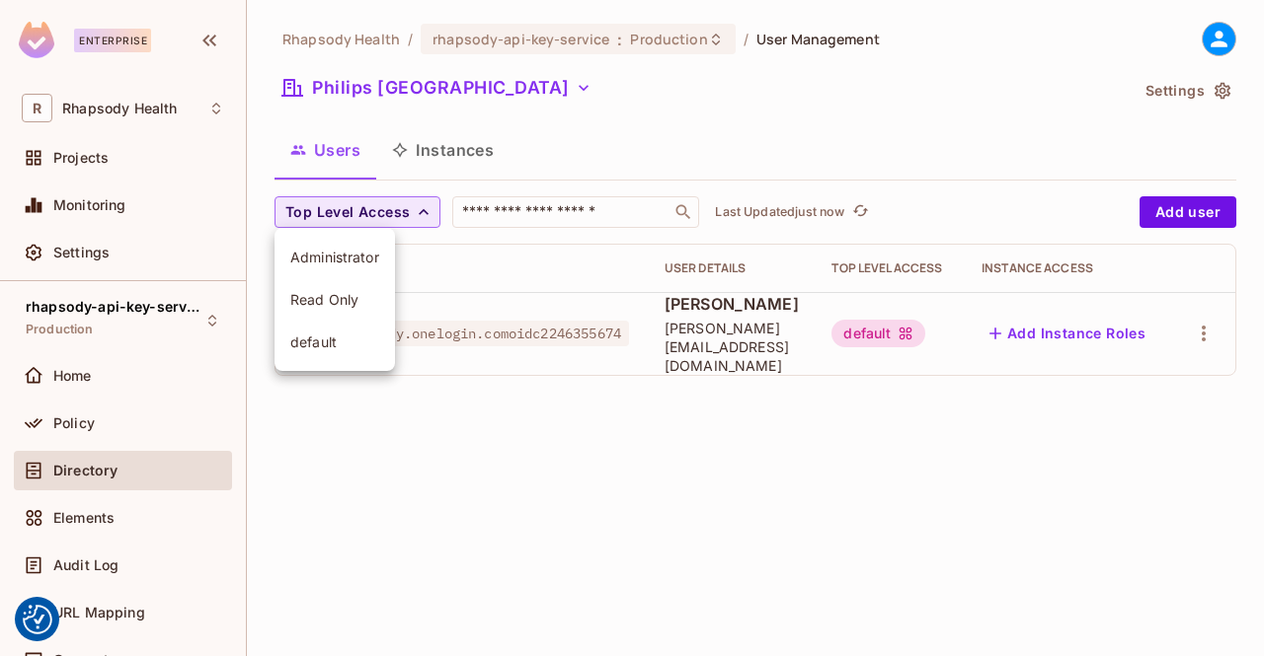
click at [561, 106] on div at bounding box center [632, 328] width 1264 height 656
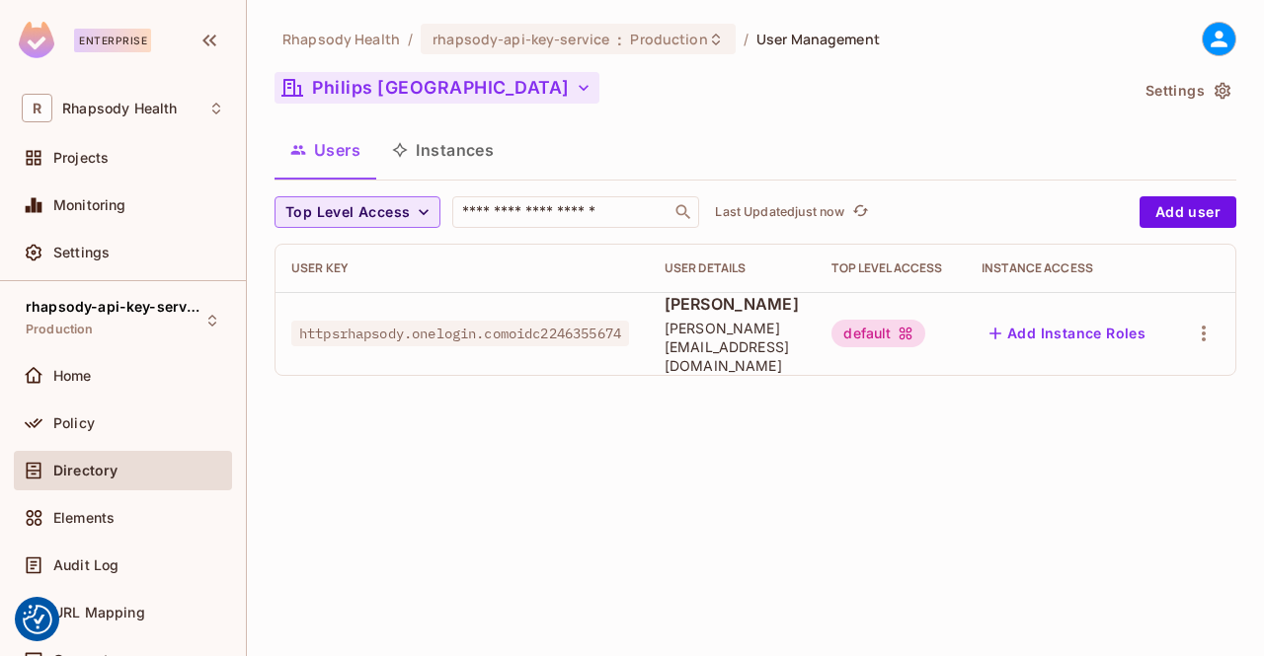
click at [574, 91] on icon "button" at bounding box center [584, 88] width 20 height 20
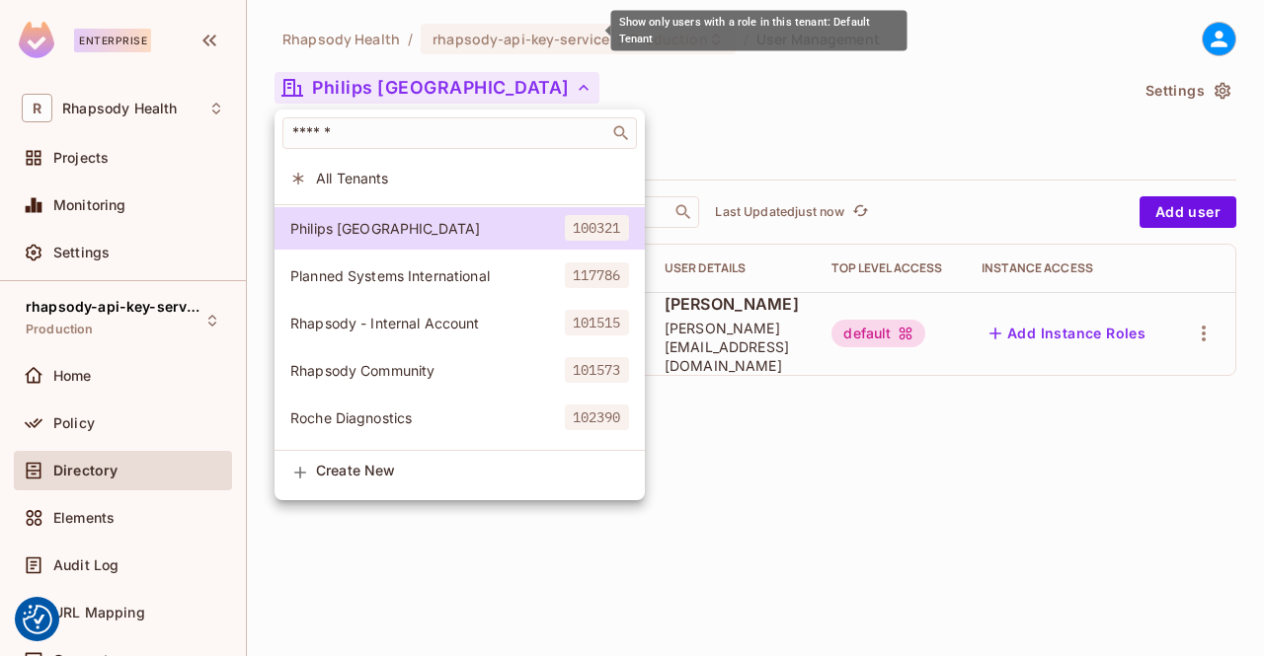
scroll to position [290, 0]
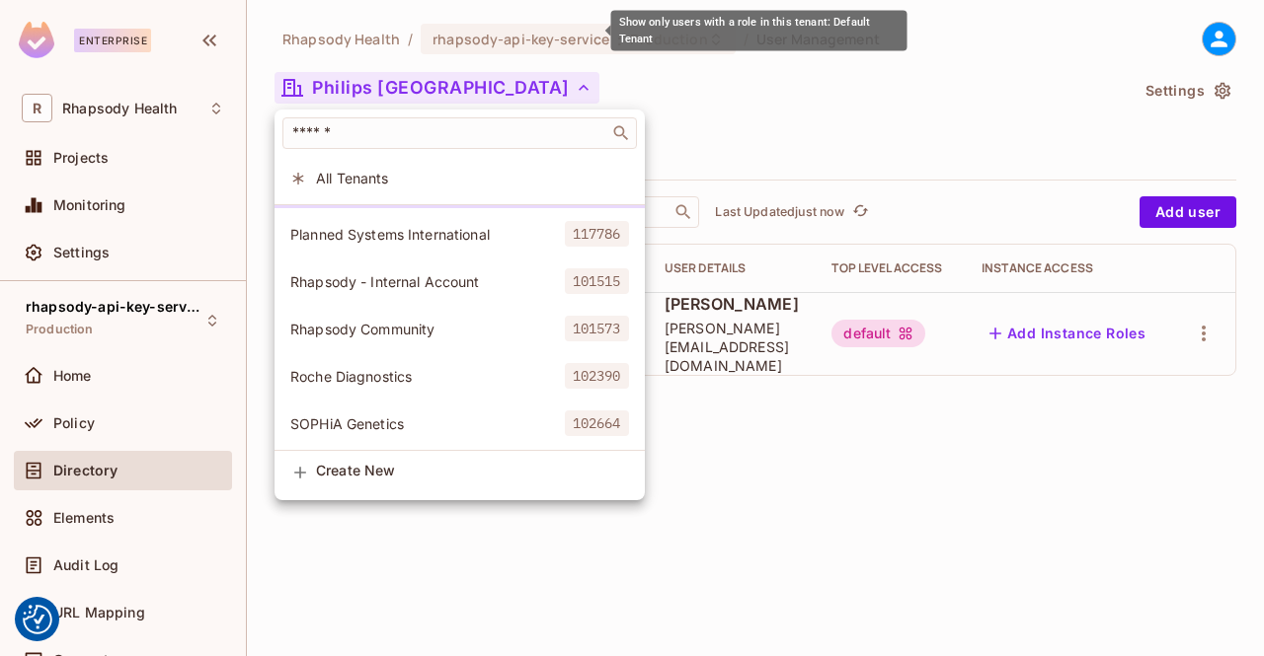
click at [435, 426] on li "SOPHiA Genetics 102664" at bounding box center [459, 424] width 370 height 42
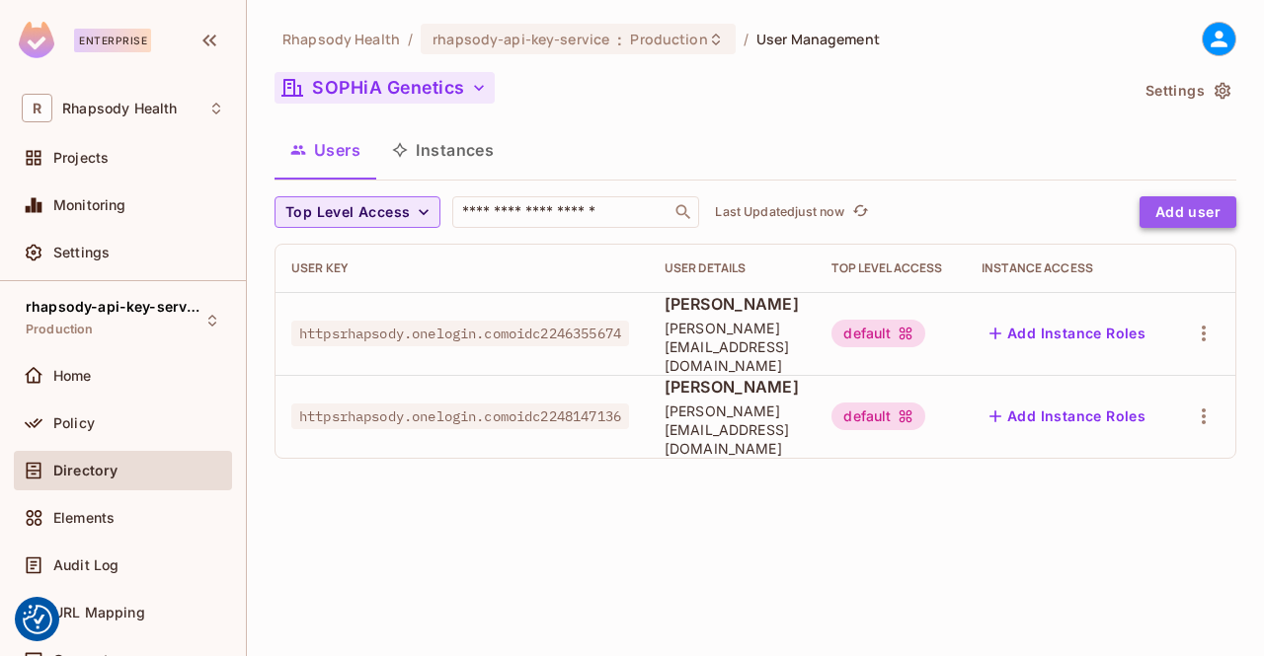
click at [1202, 217] on button "Add user" at bounding box center [1187, 212] width 97 height 32
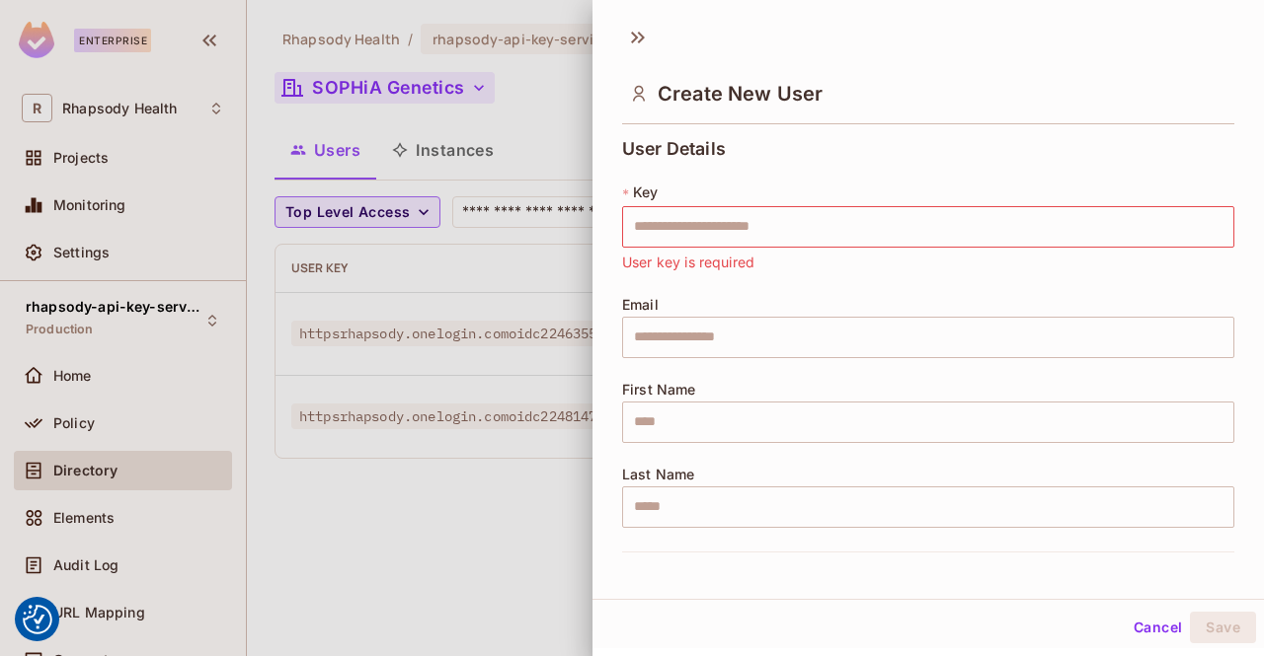
click at [504, 135] on div at bounding box center [632, 328] width 1264 height 656
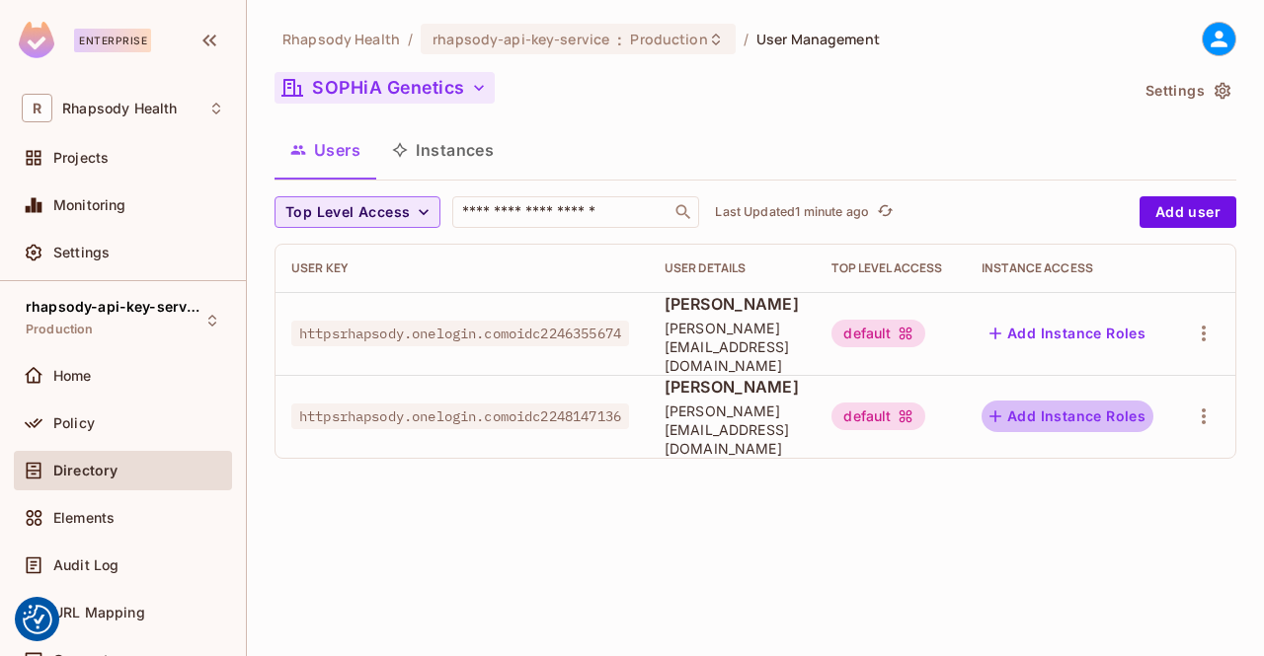
click at [1153, 401] on button "Add Instance Roles" at bounding box center [1067, 417] width 172 height 32
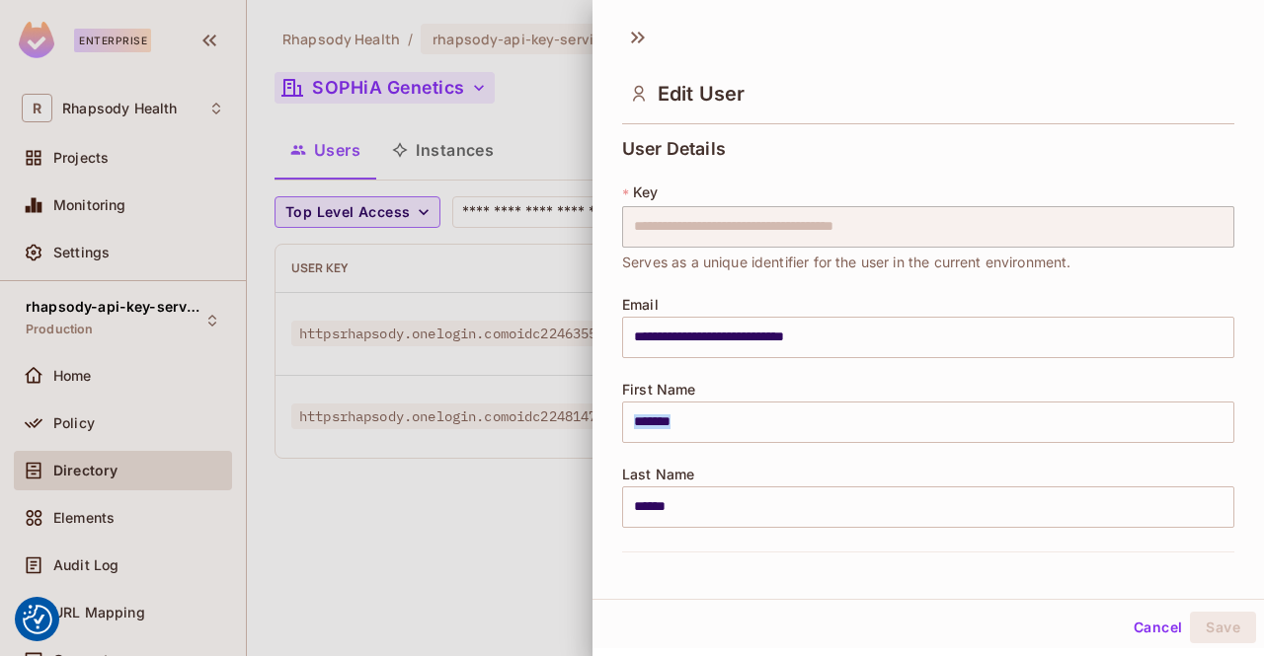
click at [1169, 388] on div "First Name ******* ​" at bounding box center [928, 412] width 612 height 61
click at [381, 519] on div at bounding box center [632, 328] width 1264 height 656
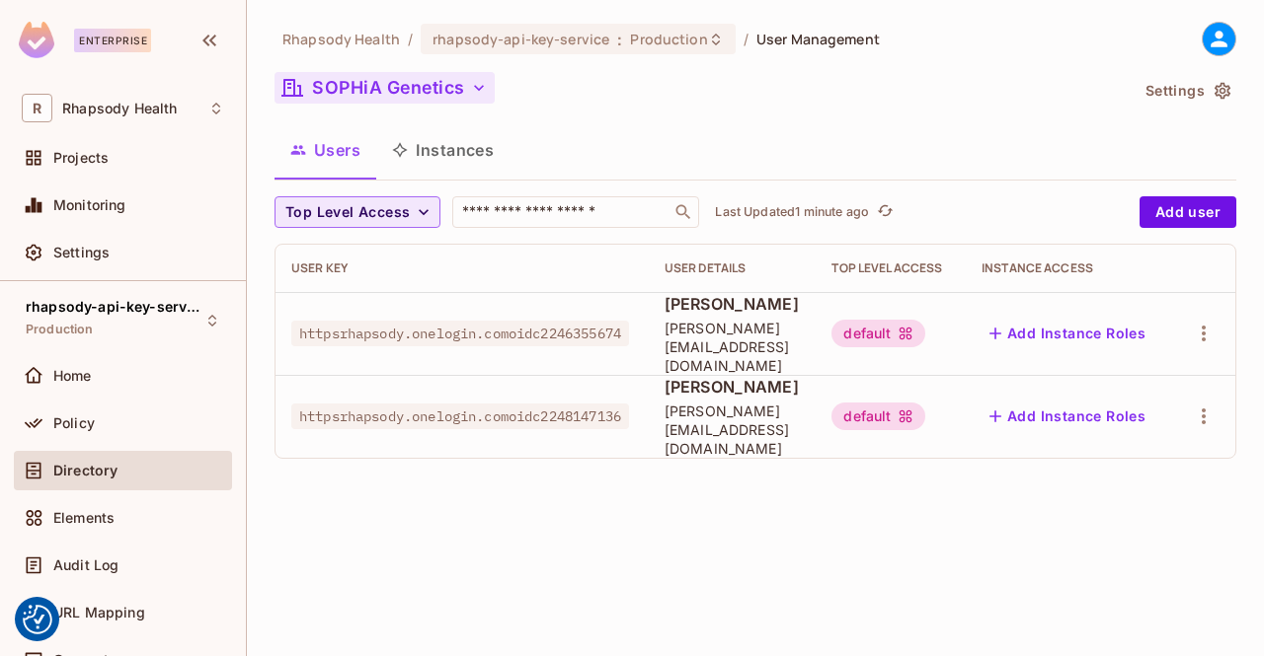
click at [423, 210] on icon "button" at bounding box center [424, 212] width 20 height 20
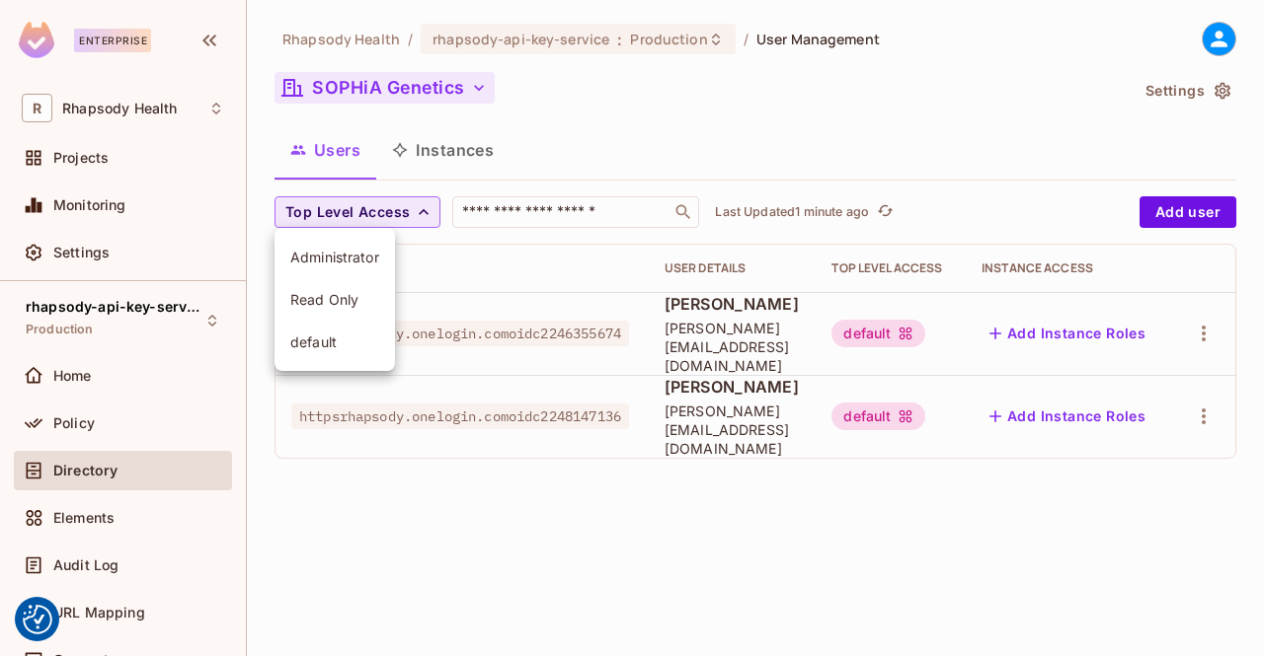
click at [423, 210] on div at bounding box center [632, 328] width 1264 height 656
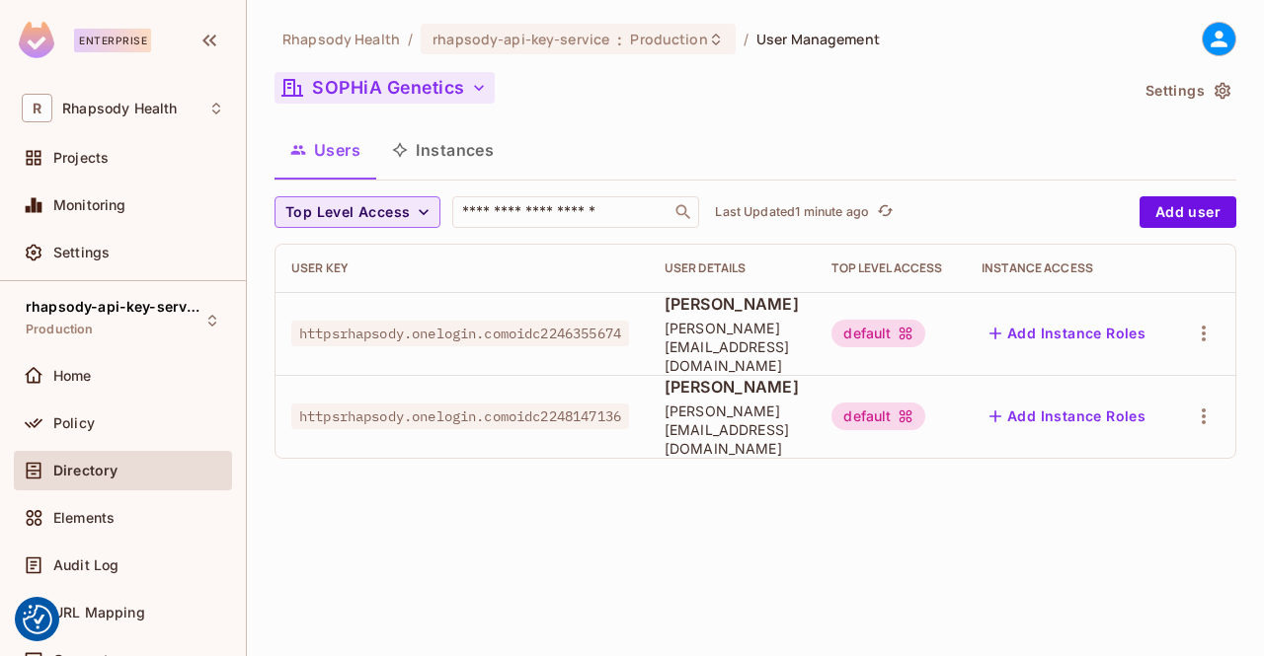
click at [420, 97] on button "SOPHiA Genetics" at bounding box center [384, 88] width 220 height 32
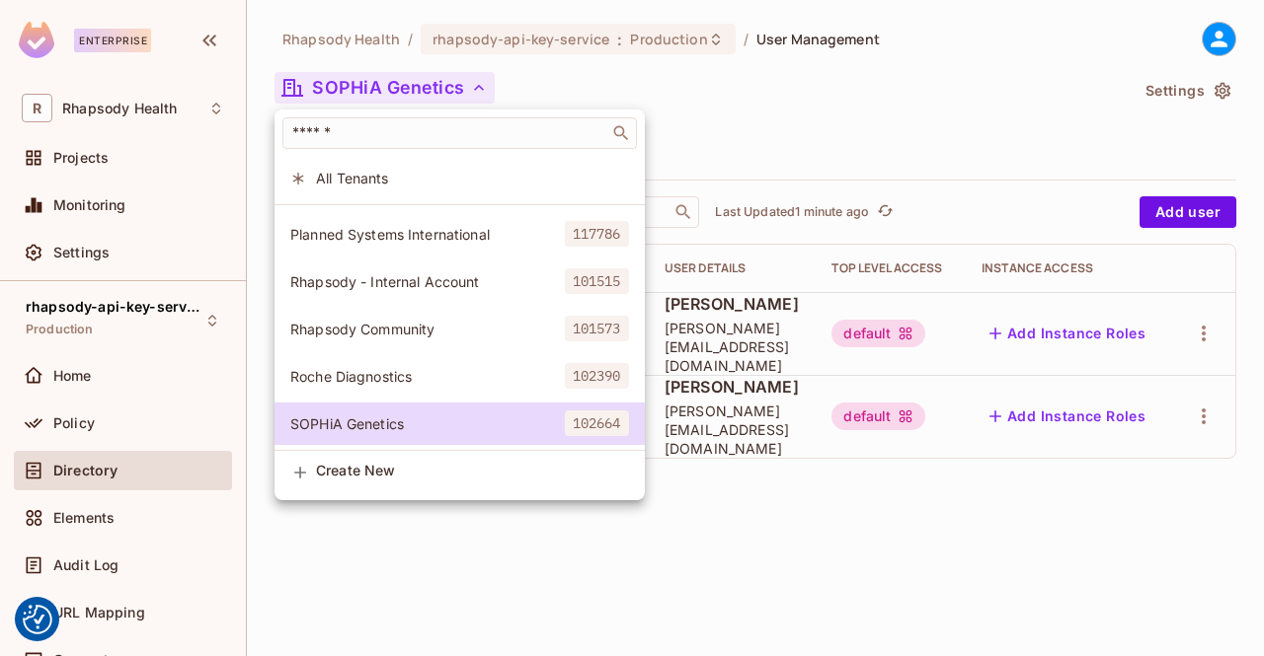
click at [445, 320] on span "Rhapsody Community" at bounding box center [427, 329] width 274 height 19
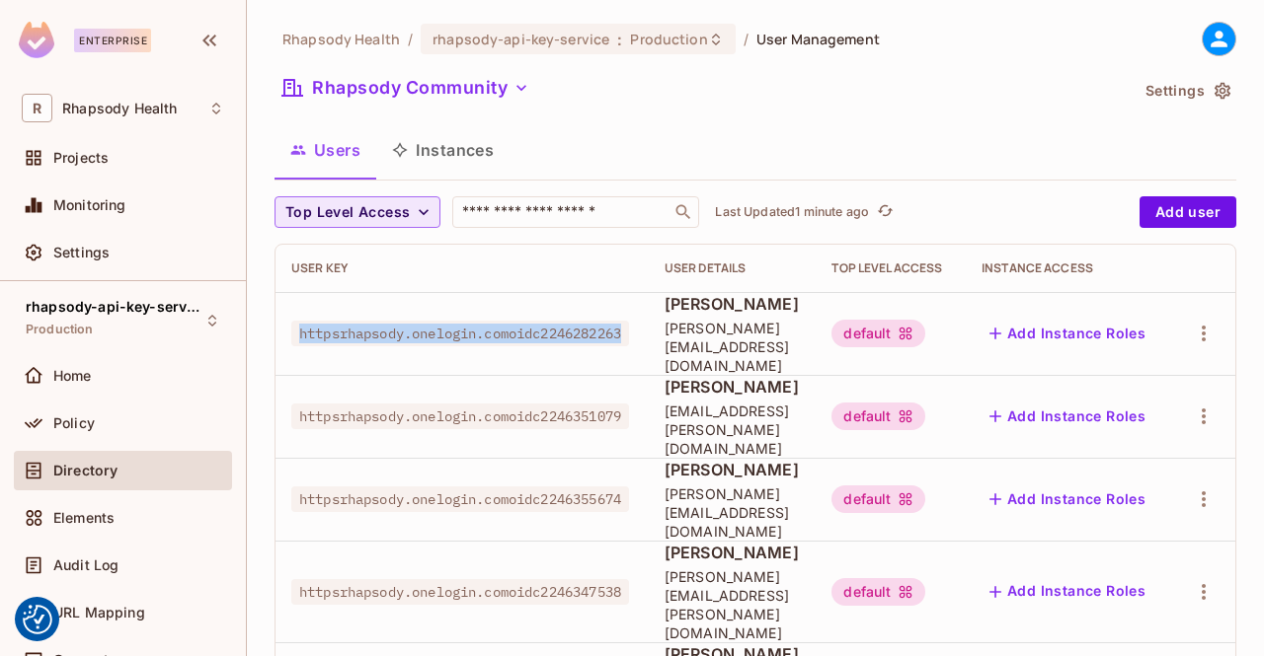
drag, startPoint x: 300, startPoint y: 326, endPoint x: 640, endPoint y: 340, distance: 339.9
click at [640, 340] on td "httpsrhapsody.onelogin.comoidc2246282263" at bounding box center [461, 333] width 373 height 83
copy span "httpsrhapsody.onelogin.comoidc2246282263"
click at [1153, 323] on button "Add Instance Roles" at bounding box center [1067, 334] width 172 height 32
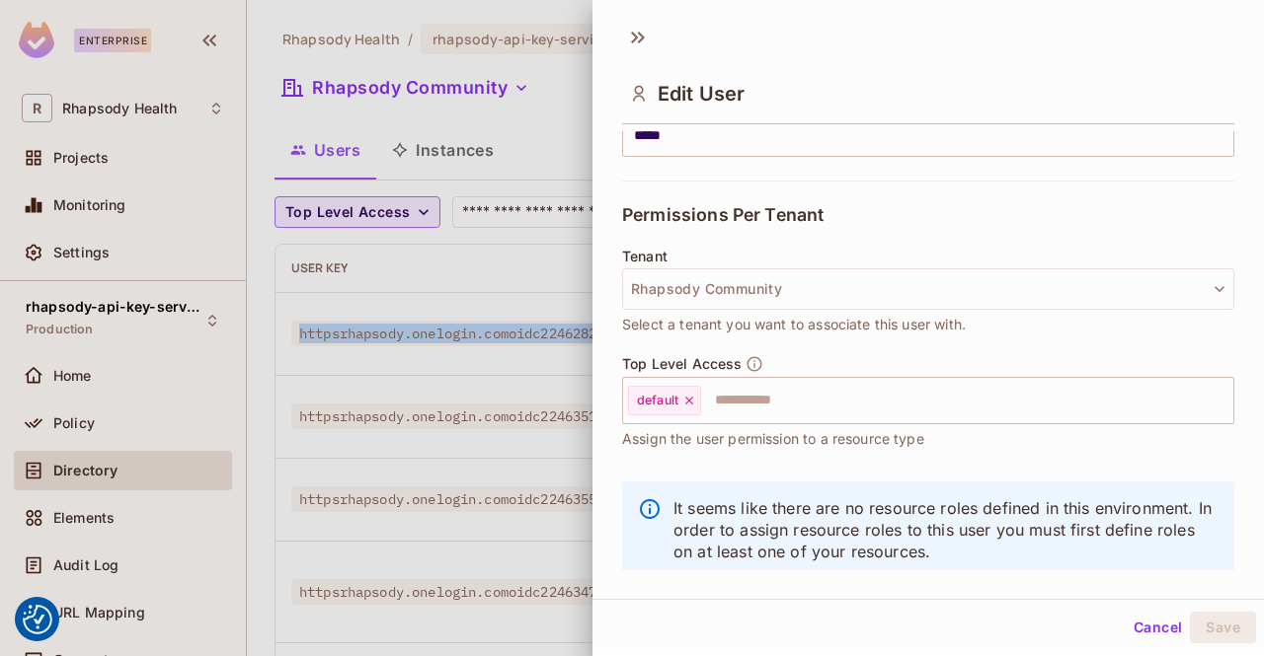
scroll to position [411, 0]
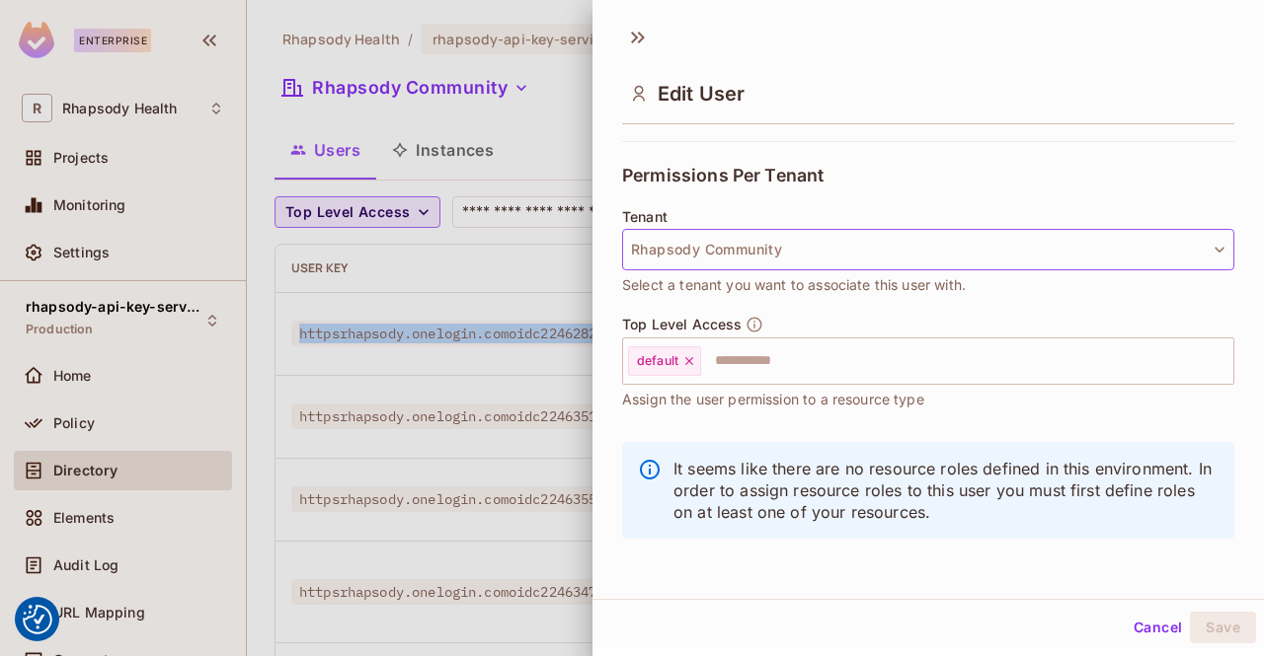
click at [1128, 246] on button "Rhapsody Community" at bounding box center [928, 249] width 612 height 41
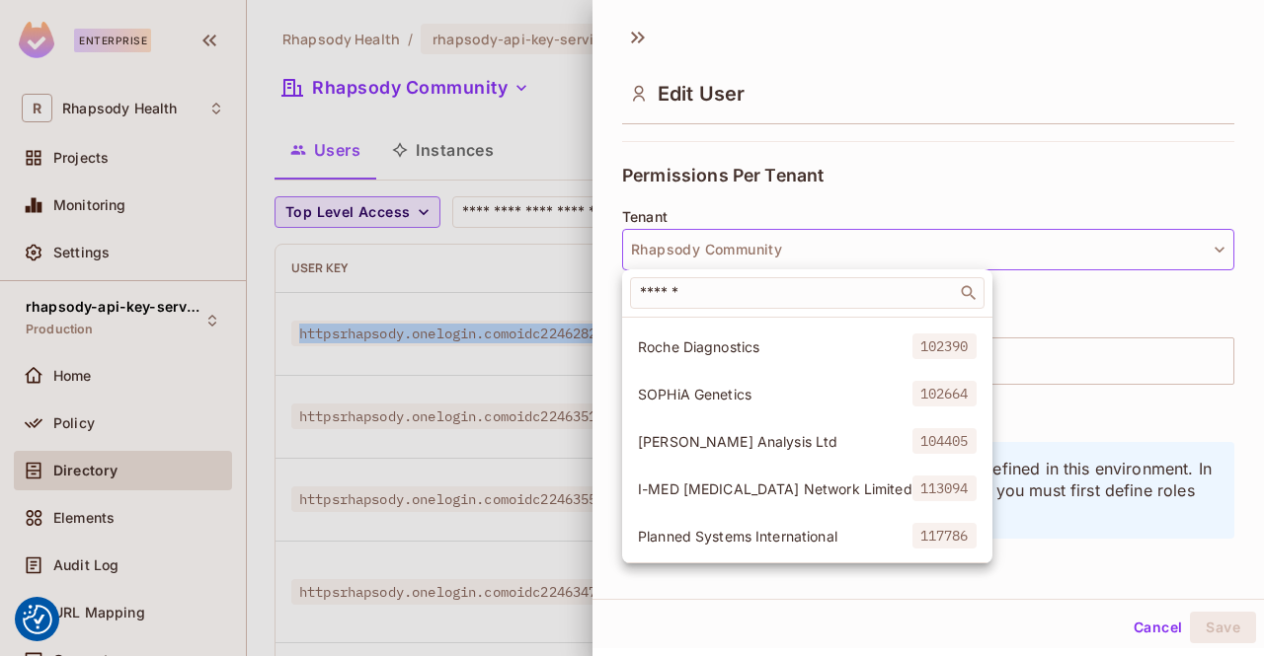
scroll to position [272, 0]
click at [726, 399] on span "SOPHiA Genetics" at bounding box center [775, 397] width 274 height 19
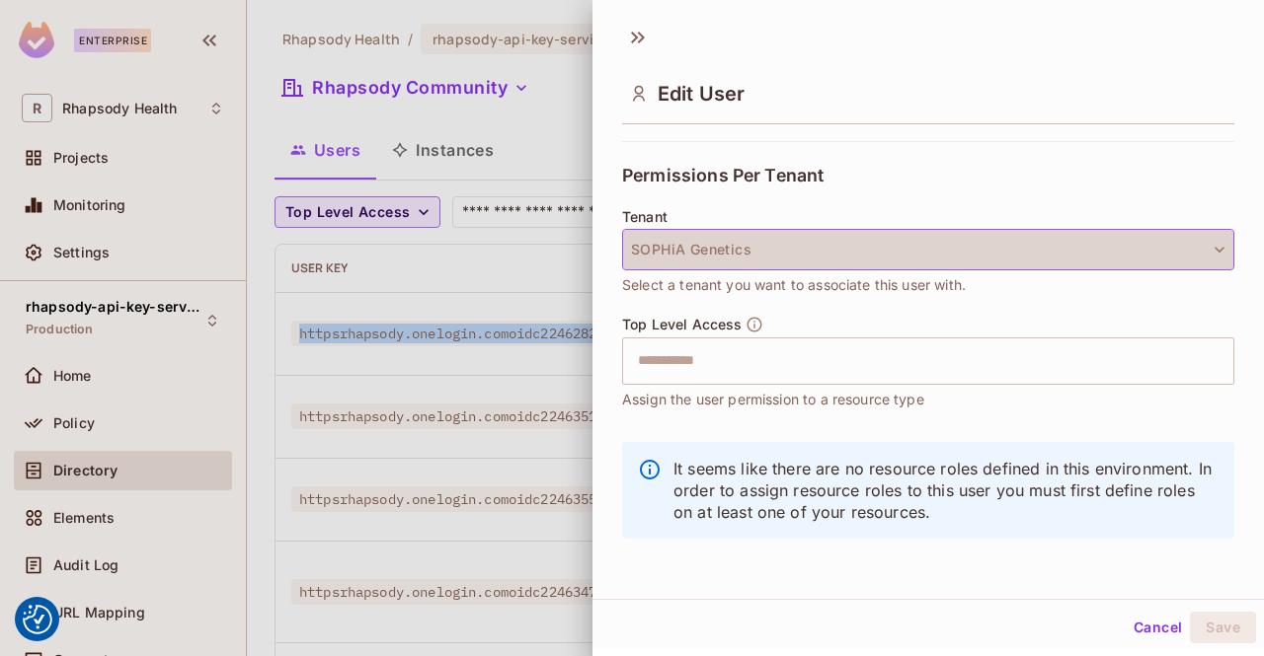
click at [933, 239] on button "SOPHiA Genetics" at bounding box center [928, 249] width 612 height 41
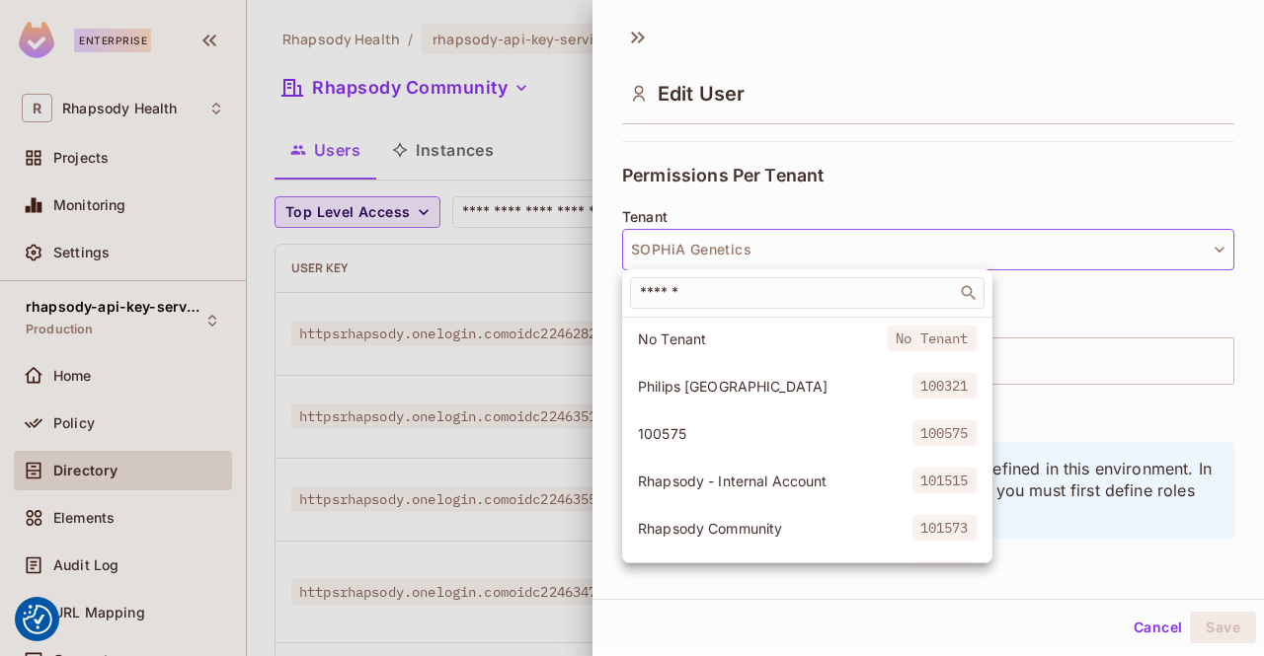
drag, startPoint x: 960, startPoint y: 350, endPoint x: 973, endPoint y: 559, distance: 208.7
click at [973, 559] on div at bounding box center [632, 328] width 1264 height 656
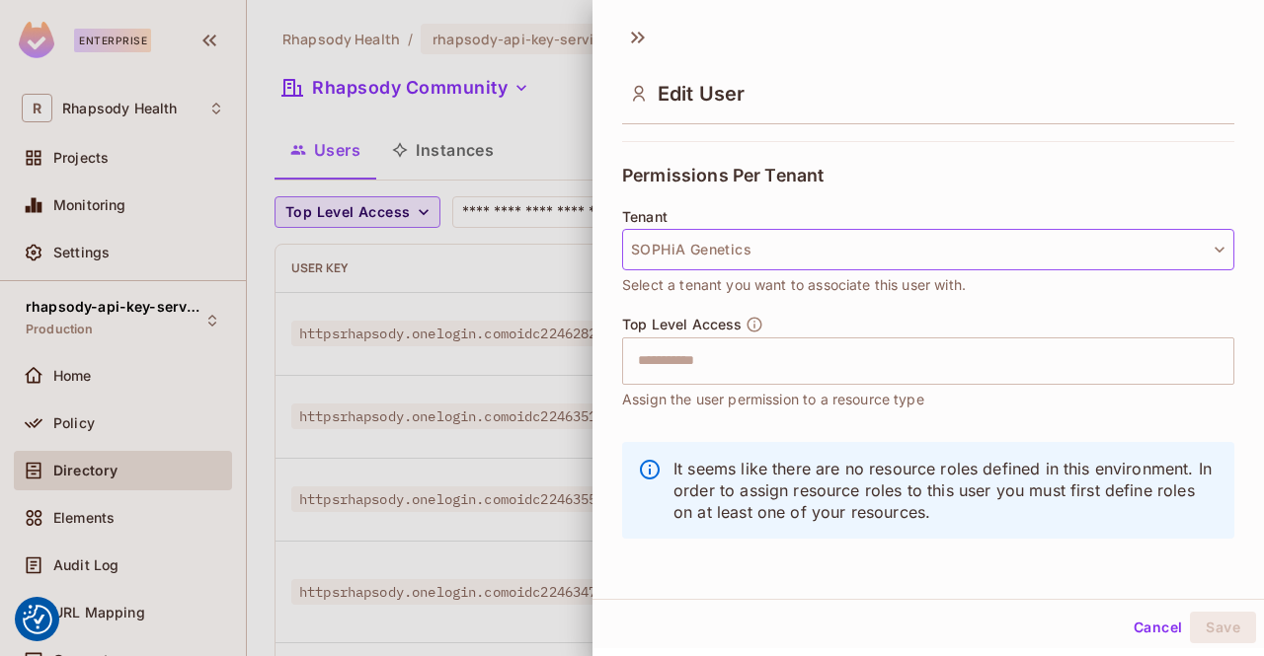
click at [941, 268] on button "SOPHiA Genetics" at bounding box center [928, 249] width 612 height 41
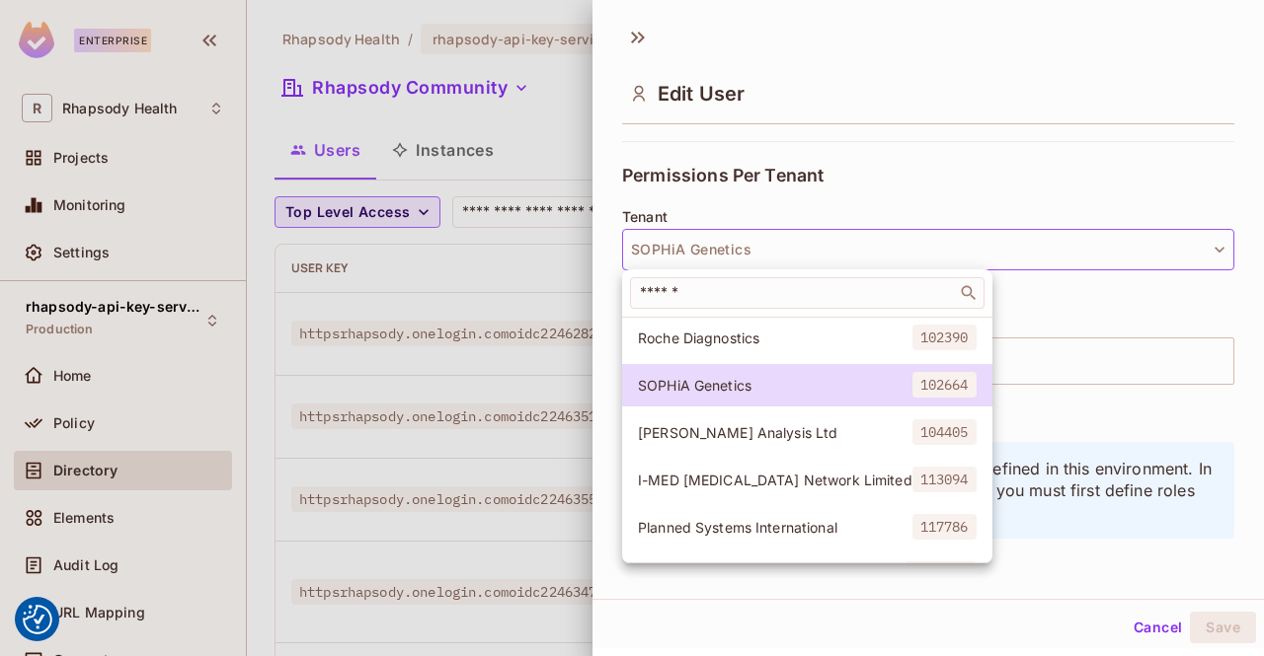
scroll to position [313, 0]
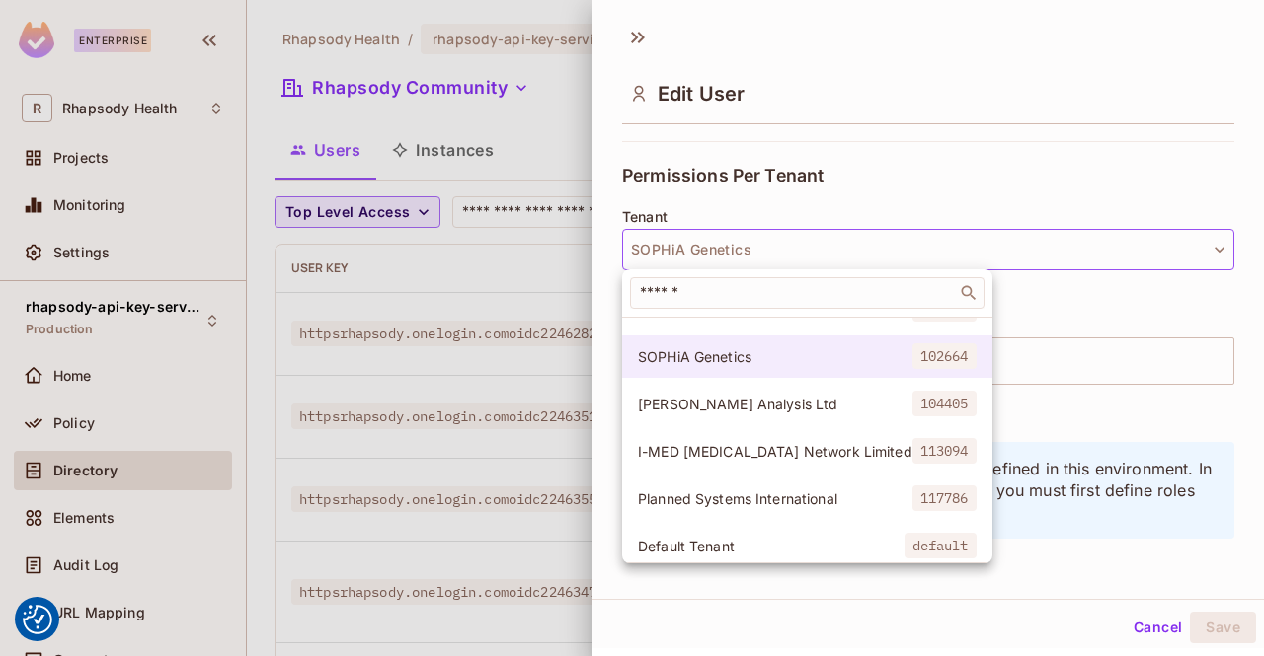
click at [729, 361] on span "SOPHiA Genetics" at bounding box center [775, 356] width 274 height 19
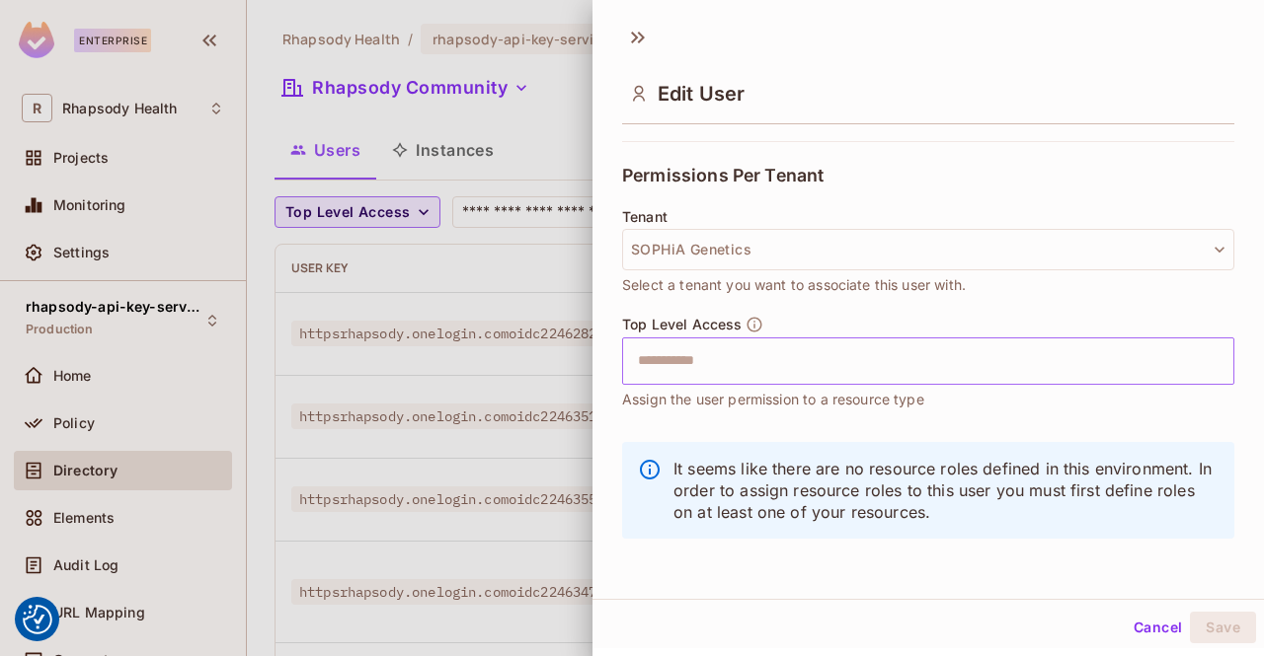
click at [751, 357] on input "text" at bounding box center [911, 361] width 570 height 39
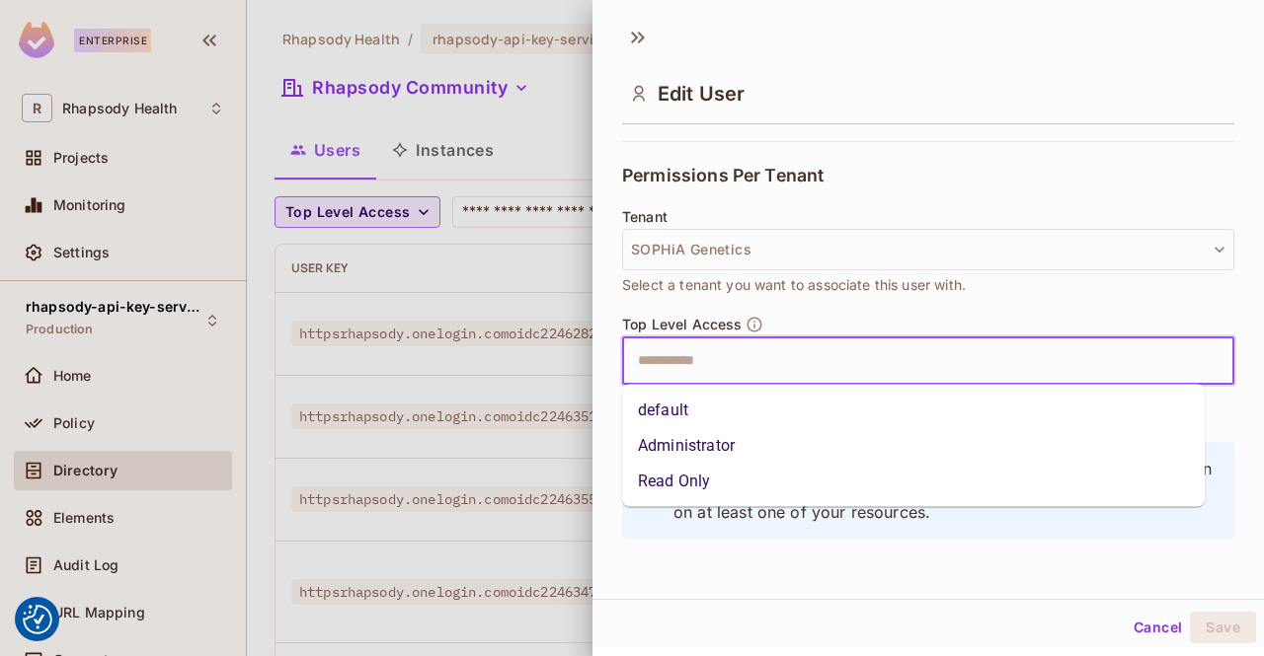
click at [713, 422] on li "default" at bounding box center [913, 411] width 582 height 36
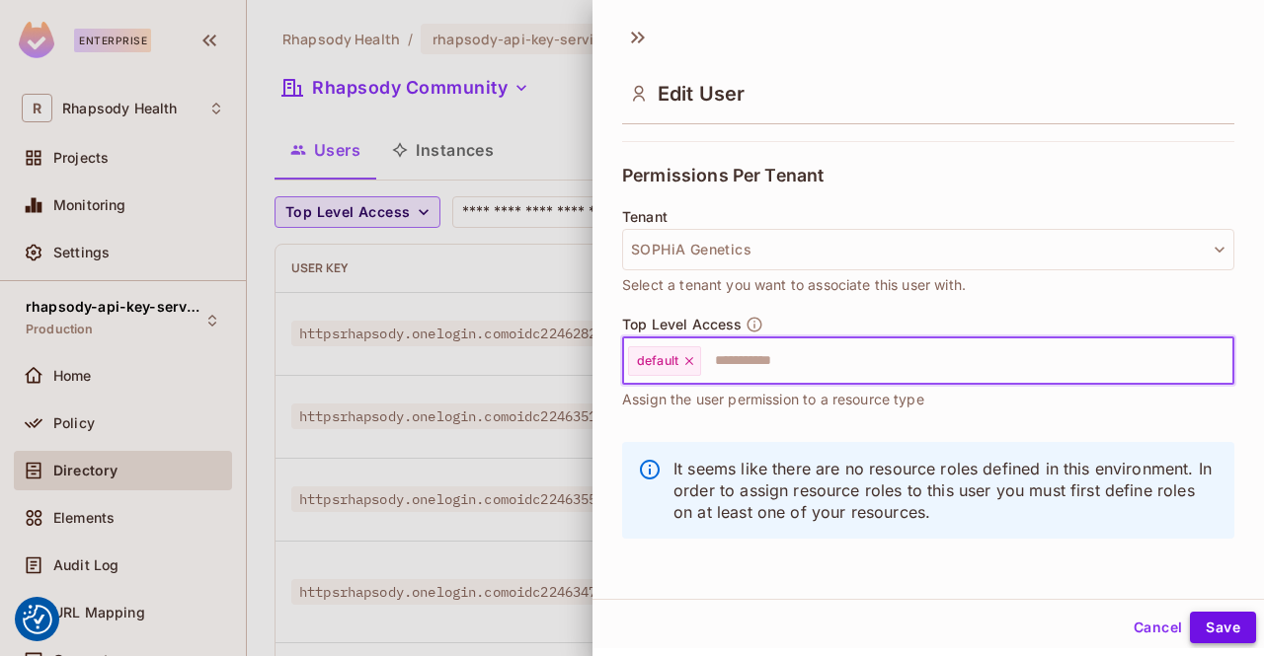
click at [1200, 629] on button "Save" at bounding box center [1222, 628] width 66 height 32
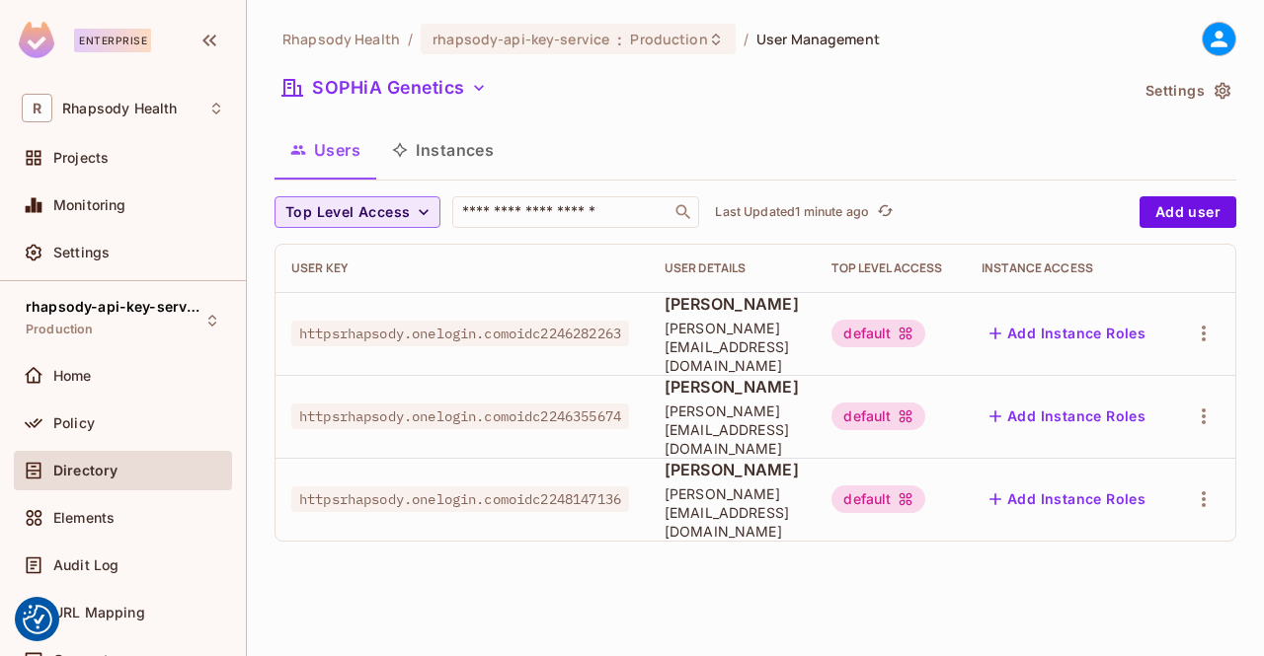
click at [329, 141] on button "Users" at bounding box center [325, 149] width 102 height 49
click at [77, 471] on span "Directory" at bounding box center [85, 471] width 64 height 16
click at [436, 94] on button "SOPHiA Genetics" at bounding box center [384, 88] width 220 height 32
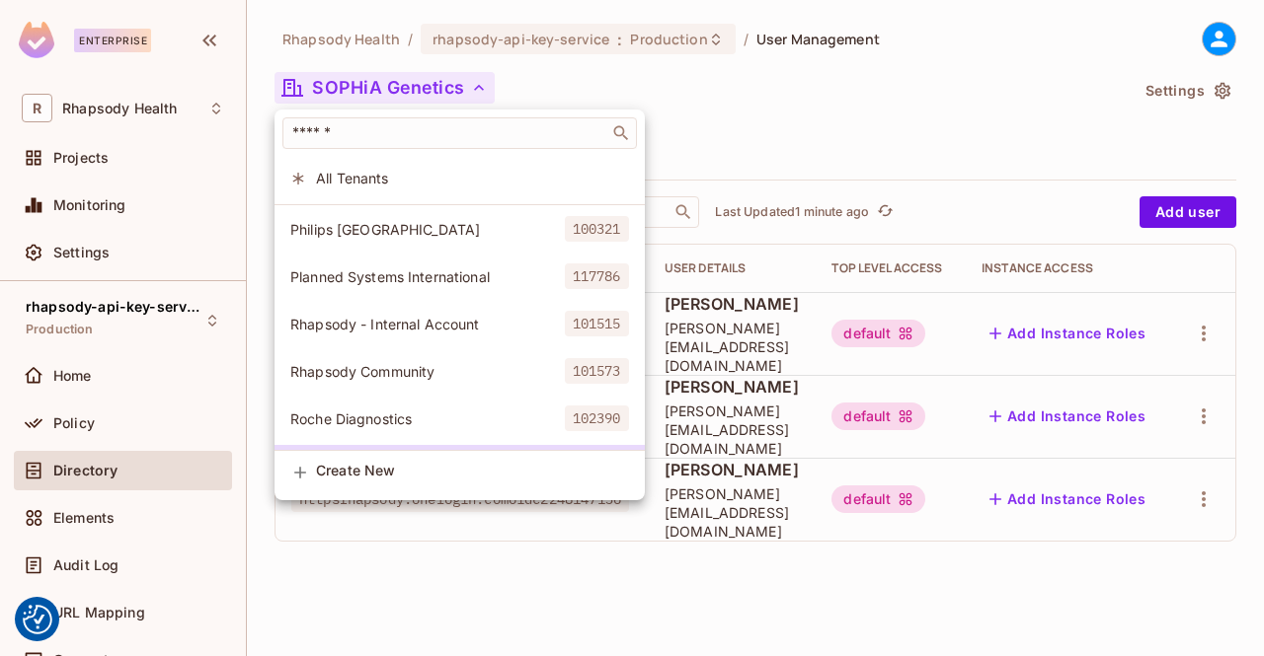
scroll to position [290, 0]
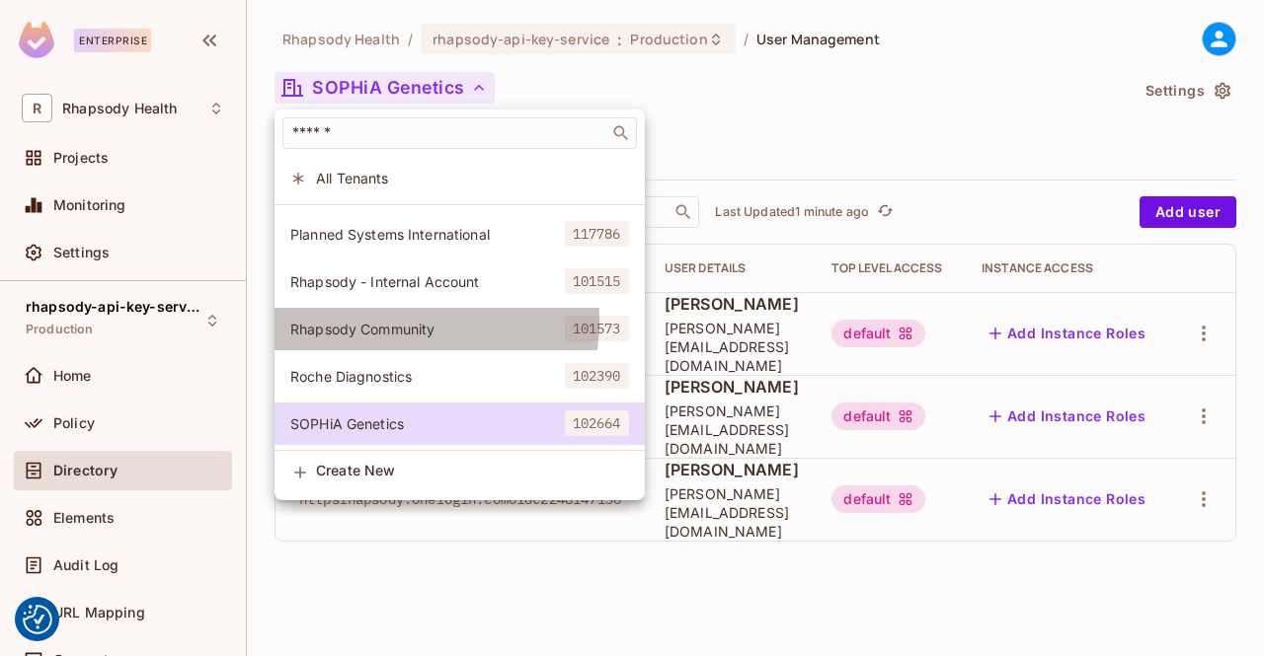
click at [373, 320] on span "Rhapsody Community" at bounding box center [427, 329] width 274 height 19
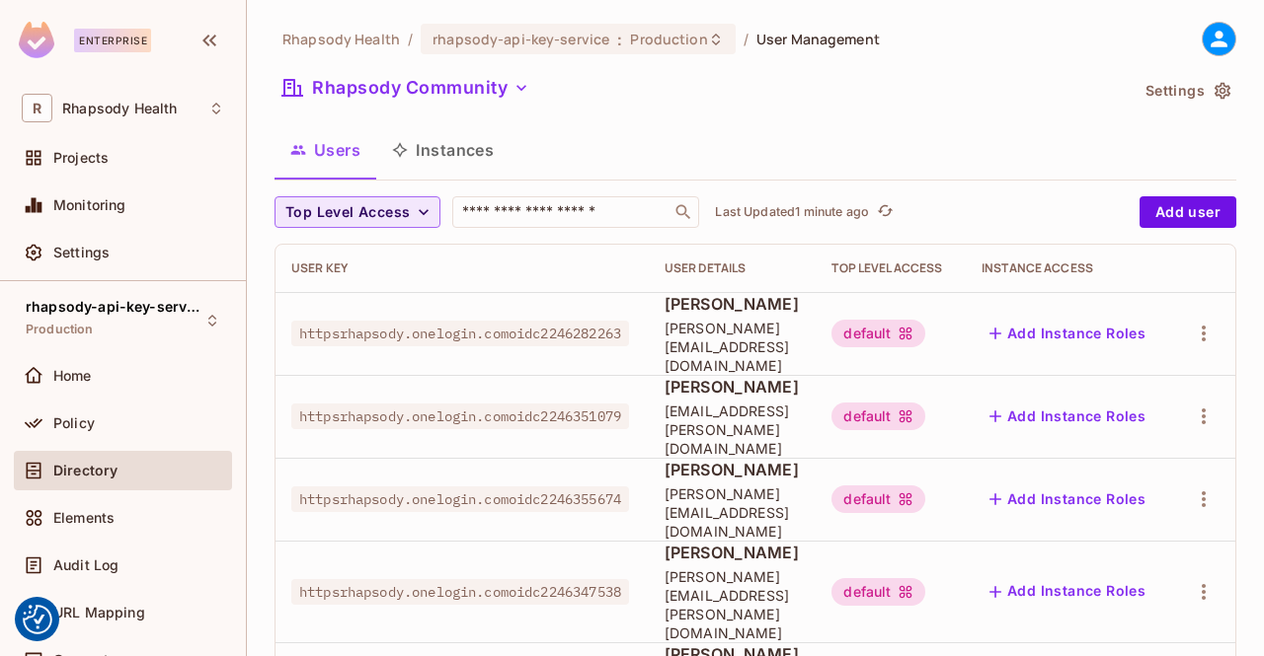
click at [339, 152] on button "Users" at bounding box center [325, 149] width 102 height 49
